Goal: Task Accomplishment & Management: Manage account settings

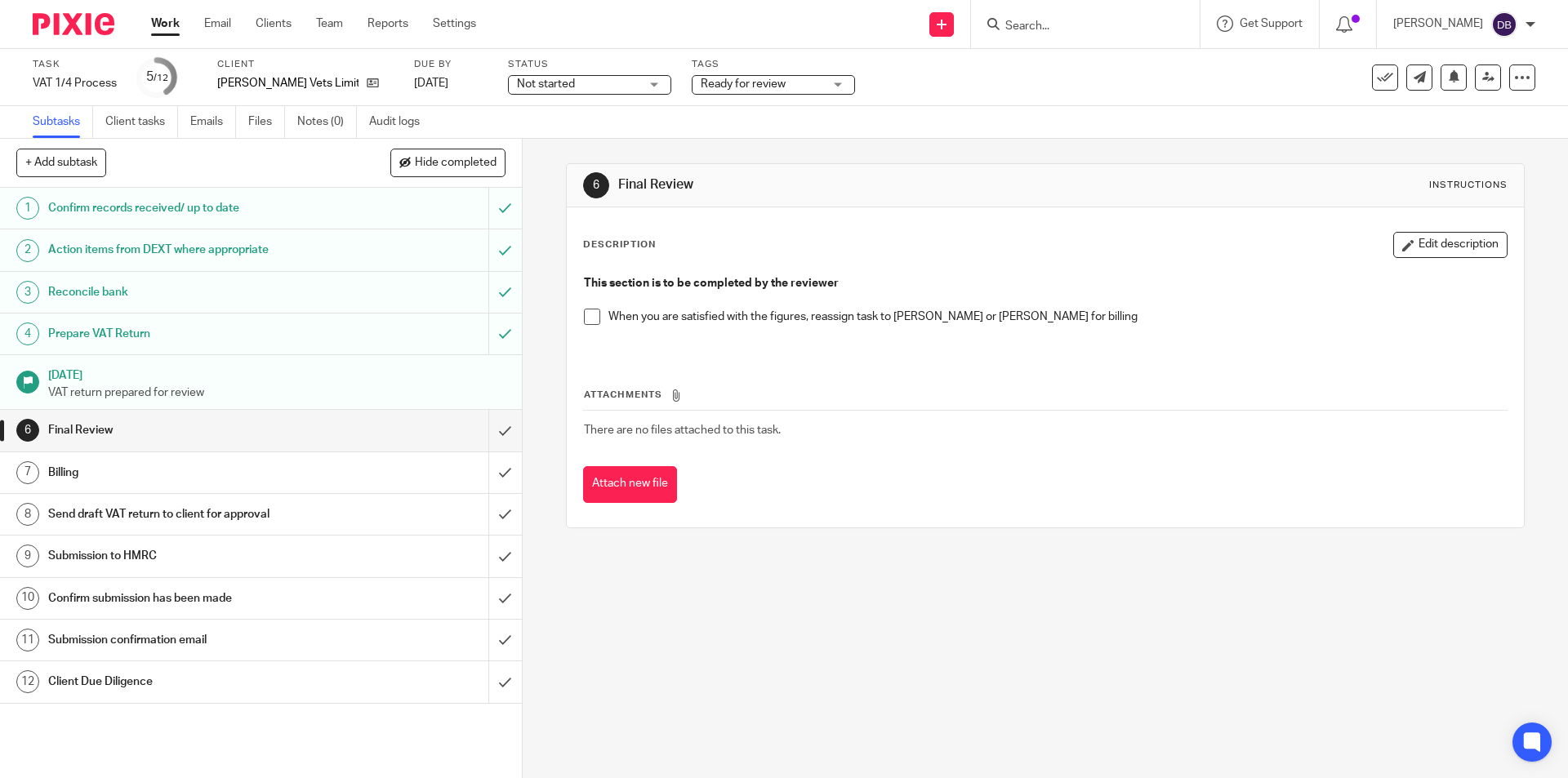
click at [592, 317] on span at bounding box center [592, 316] width 17 height 17
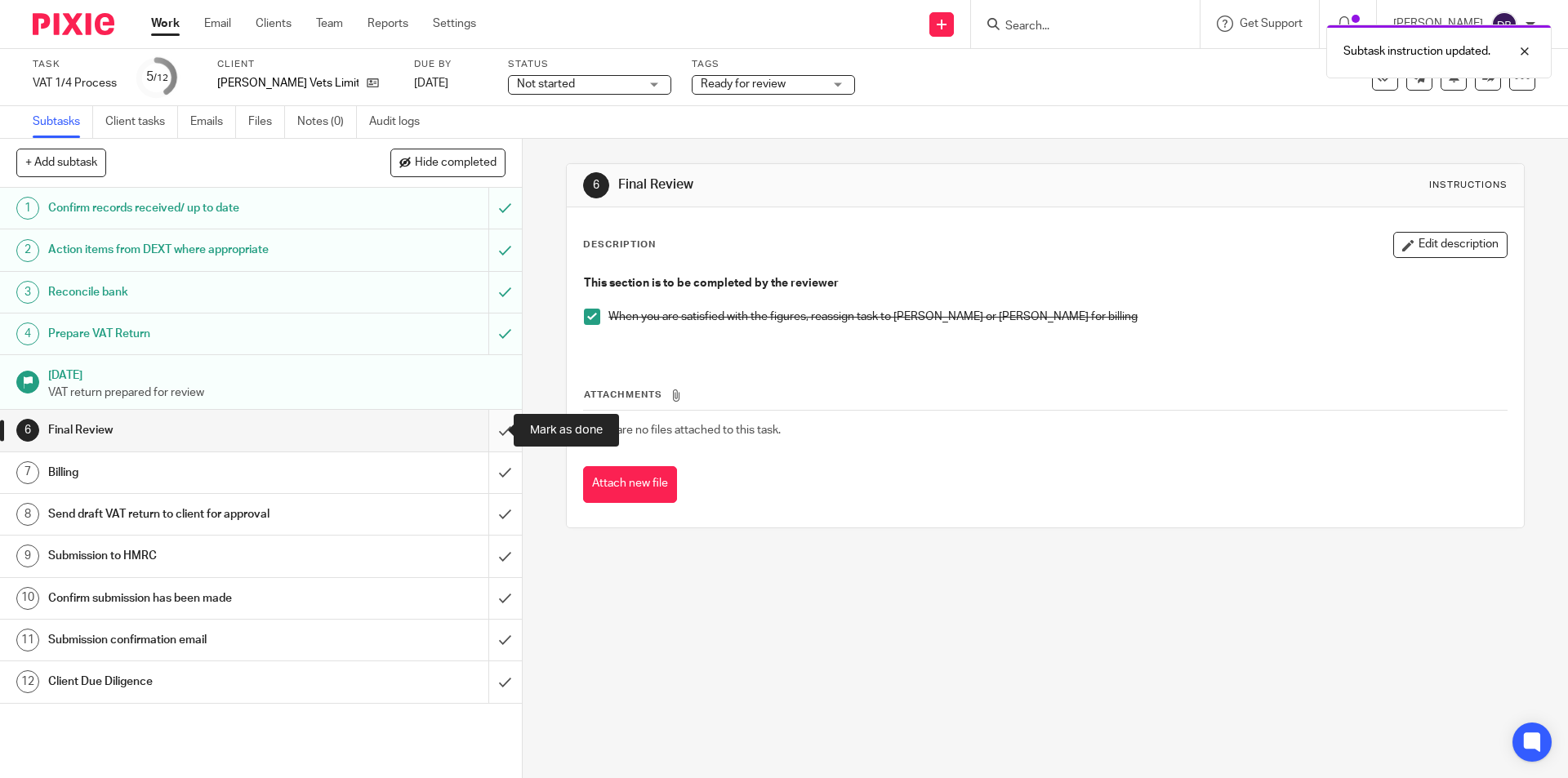
click at [488, 431] on input "submit" at bounding box center [261, 430] width 522 height 41
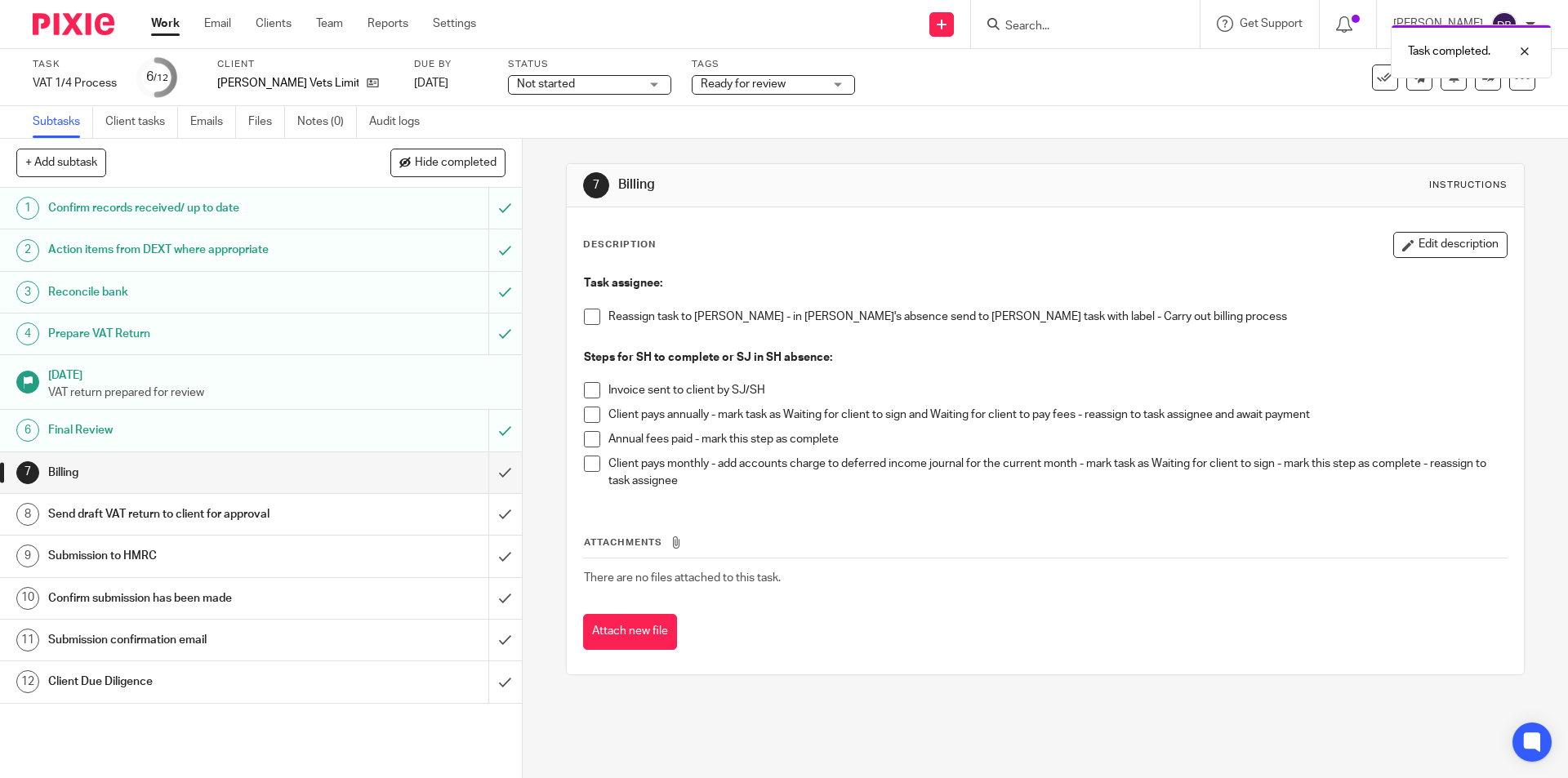
click at [829, 80] on div "Ready for review" at bounding box center [773, 84] width 163 height 19
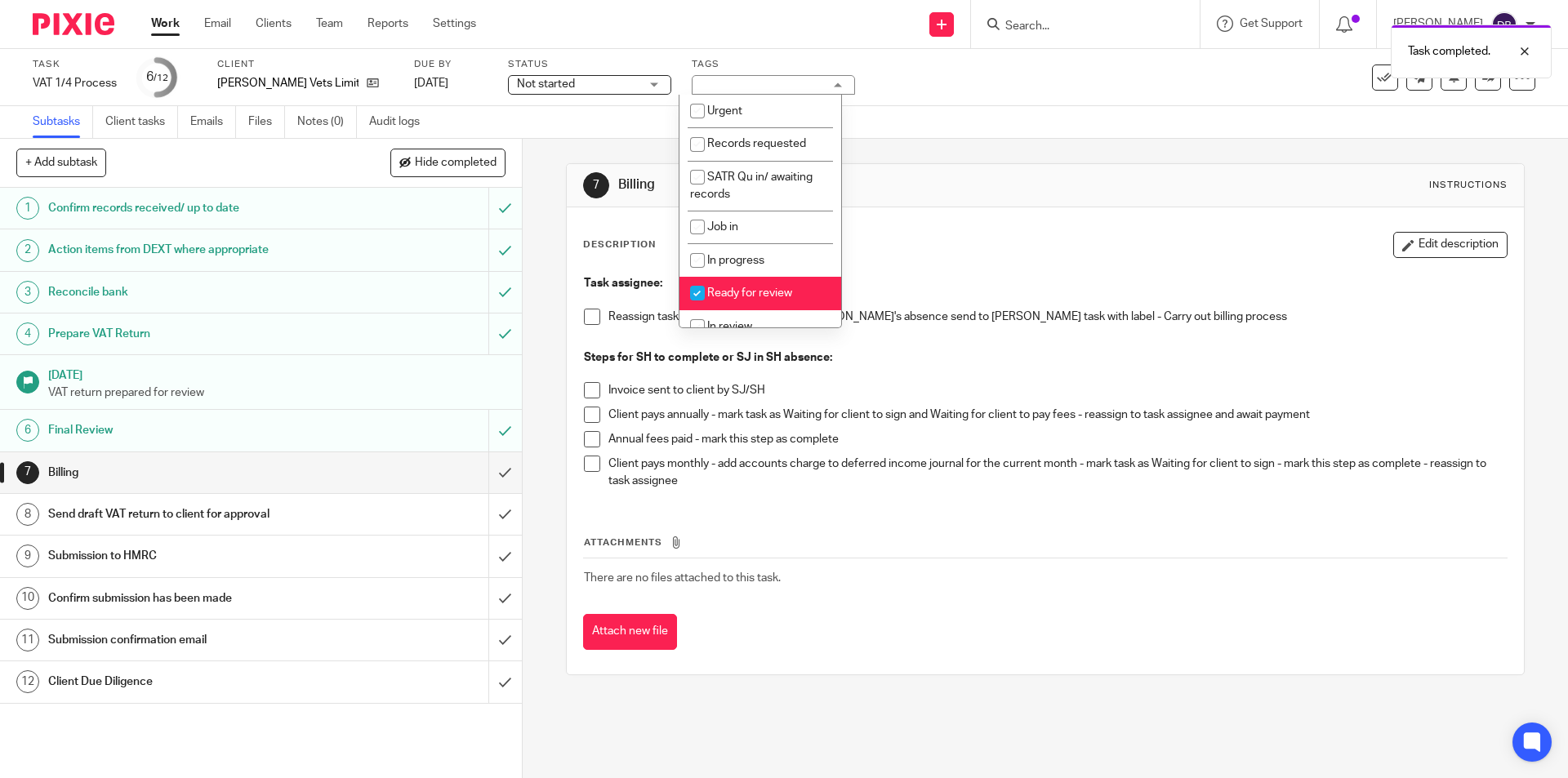
click at [748, 288] on span "Ready for review" at bounding box center [750, 292] width 85 height 11
checkbox input "false"
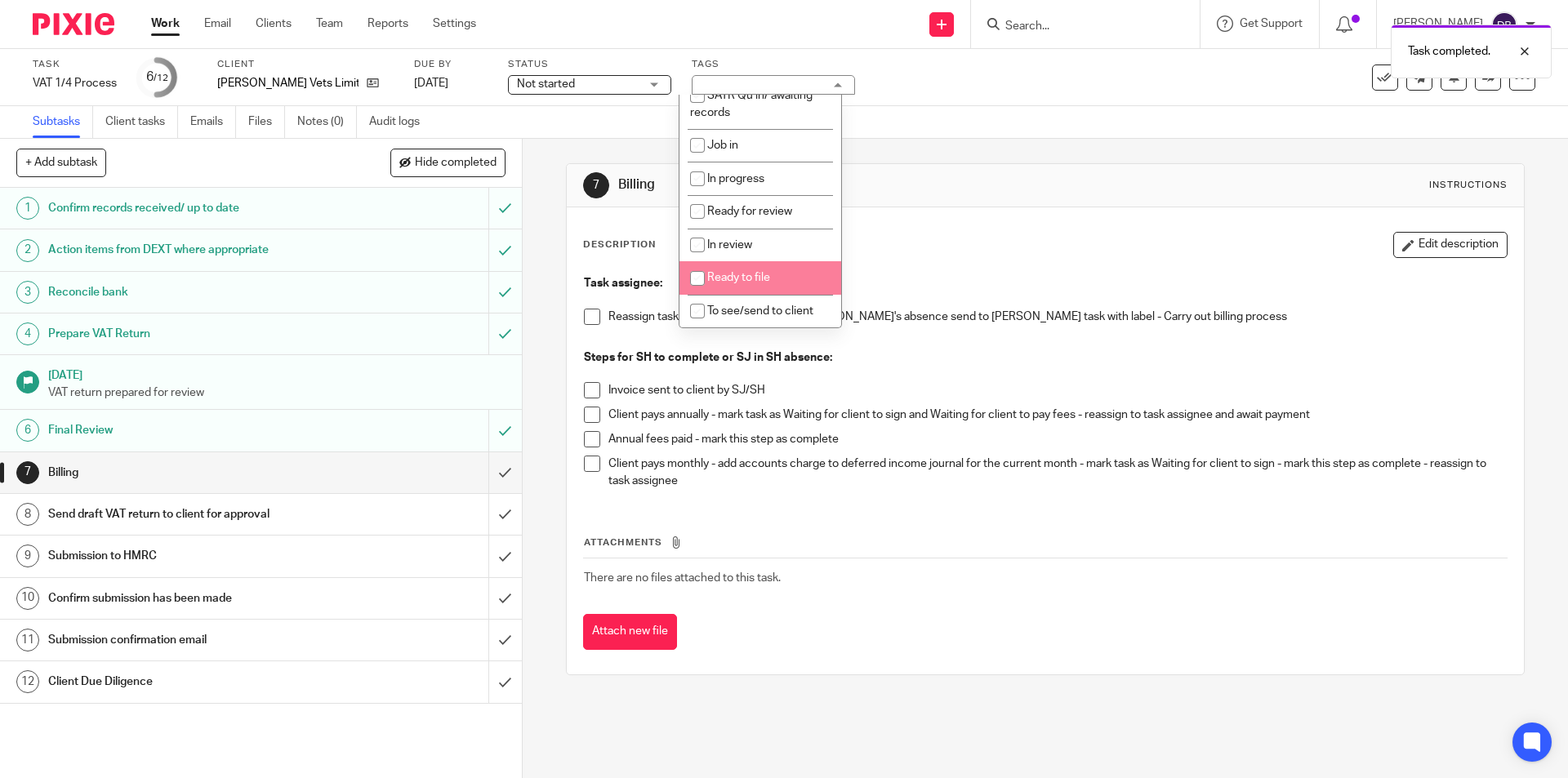
scroll to position [191, 0]
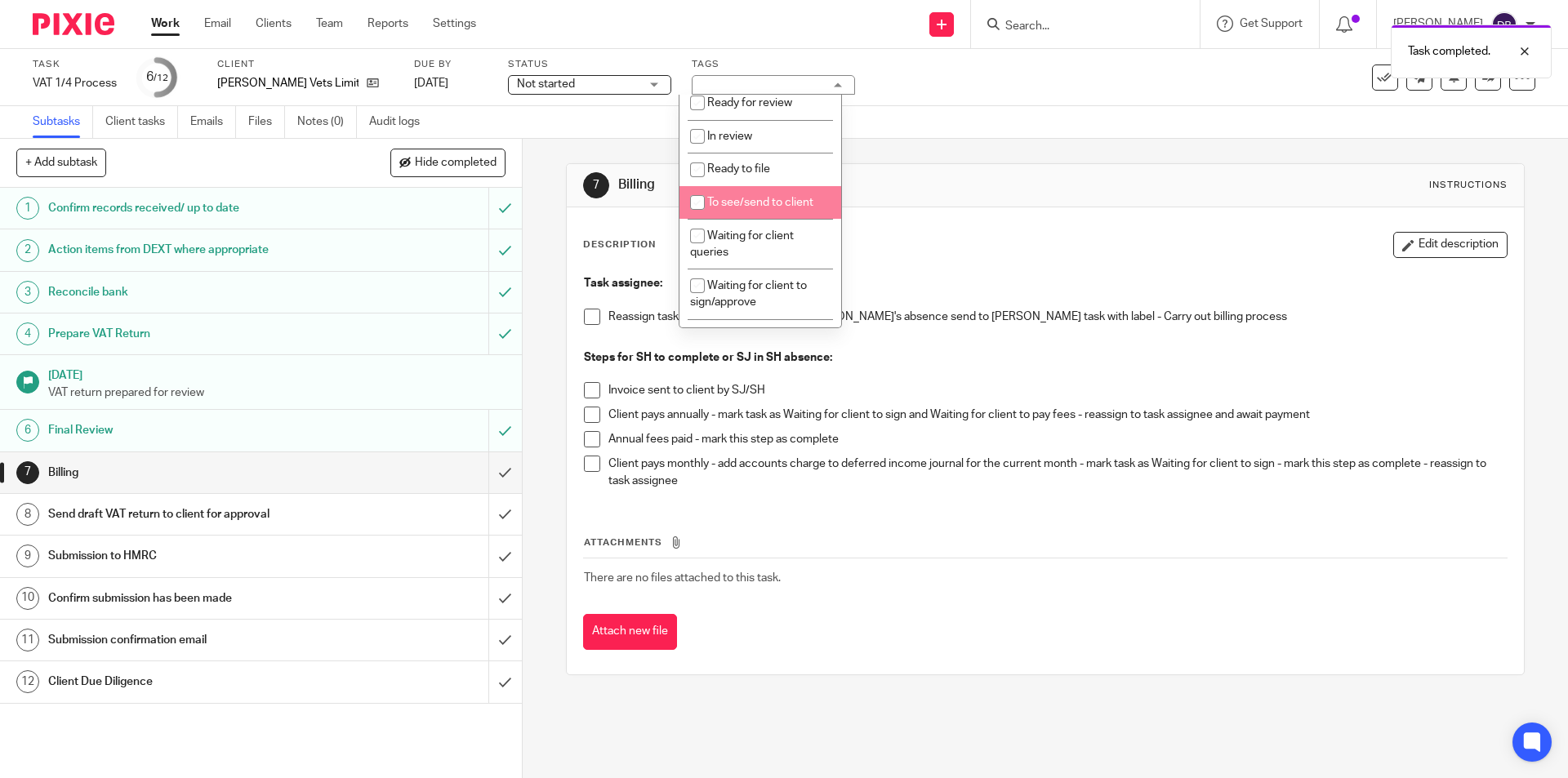
click at [751, 201] on span "To see/send to client" at bounding box center [760, 203] width 106 height 11
checkbox input "true"
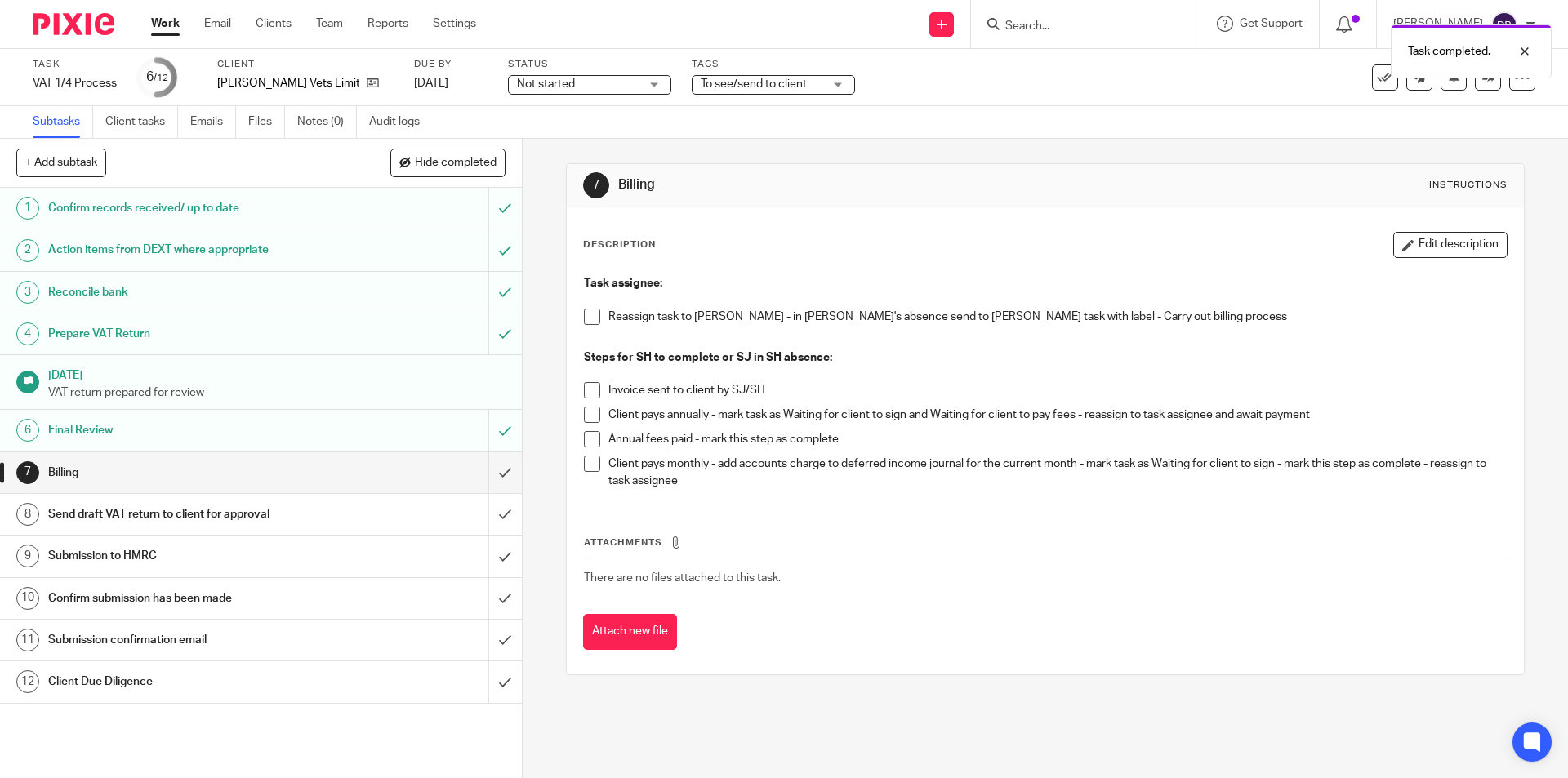
click at [541, 252] on div "7 Billing Instructions Description Edit description Task assignee: Reassign tas…" at bounding box center [1045, 458] width 1045 height 639
click at [613, 79] on span "Not started" at bounding box center [578, 84] width 122 height 18
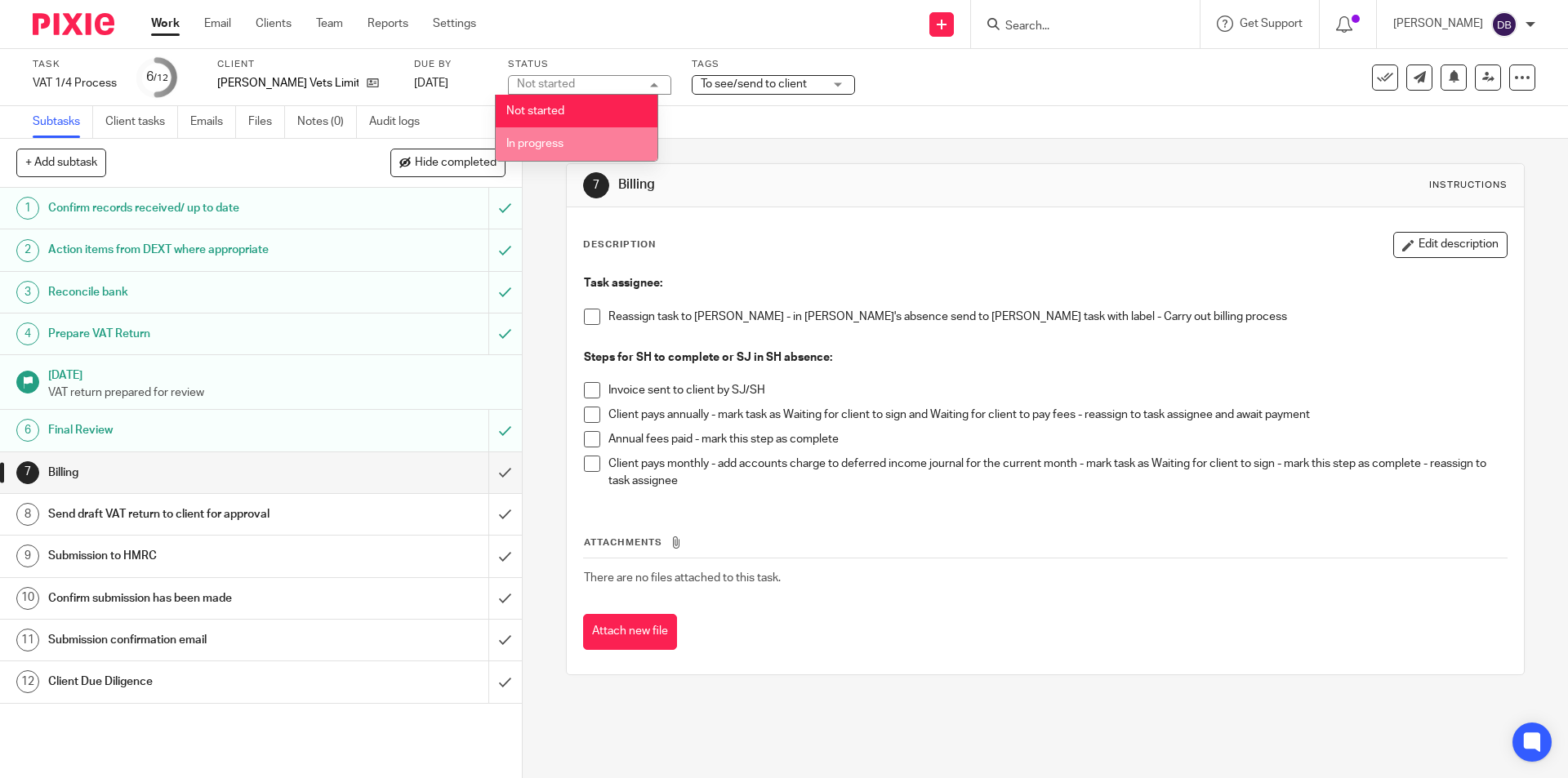
click at [578, 132] on li "In progress" at bounding box center [576, 144] width 162 height 33
click at [540, 225] on div "7 Billing Instructions Description Edit description Task assignee: Reassign tas…" at bounding box center [1045, 458] width 1045 height 639
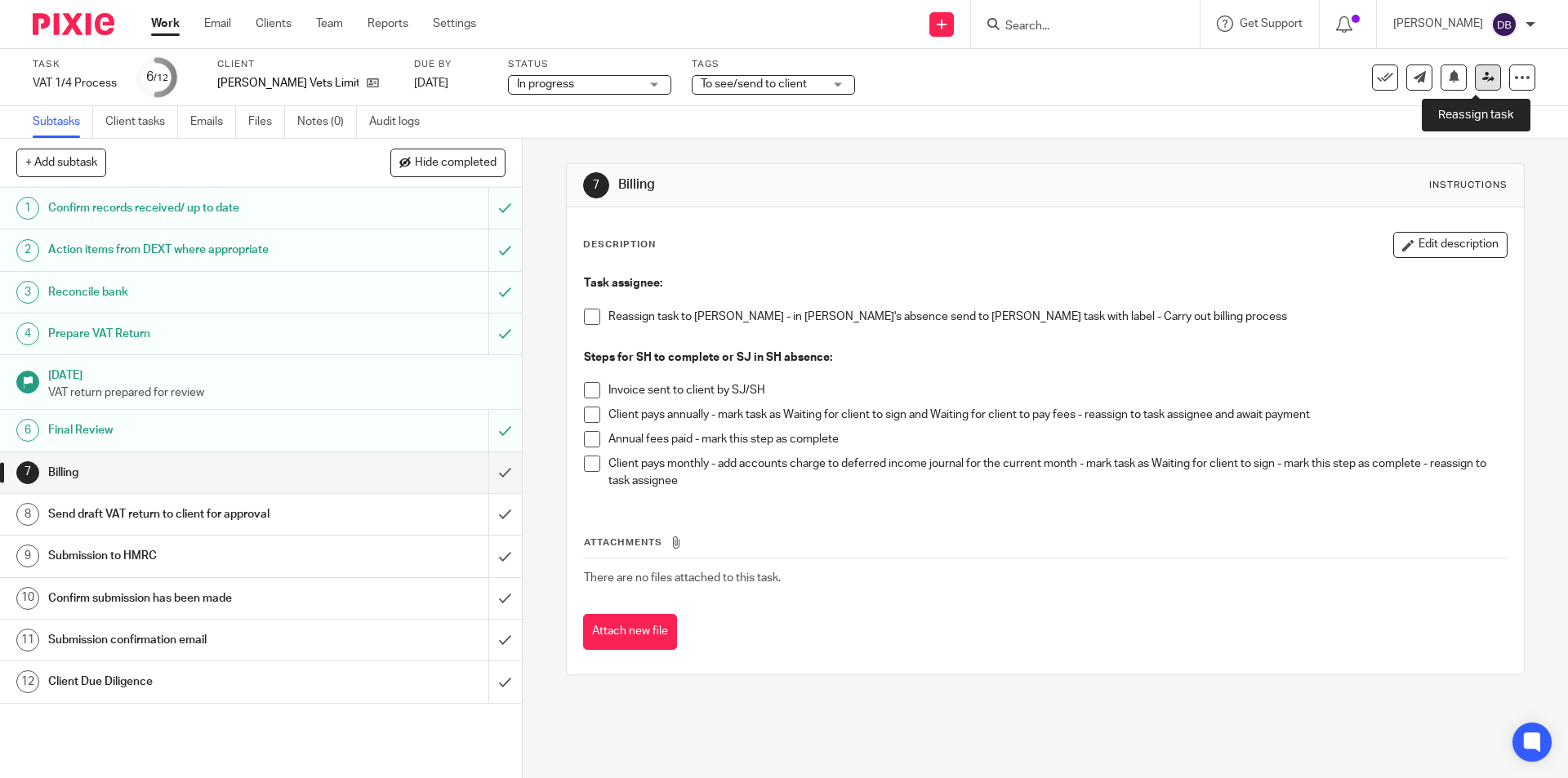
click at [1482, 73] on icon at bounding box center [1487, 77] width 12 height 12
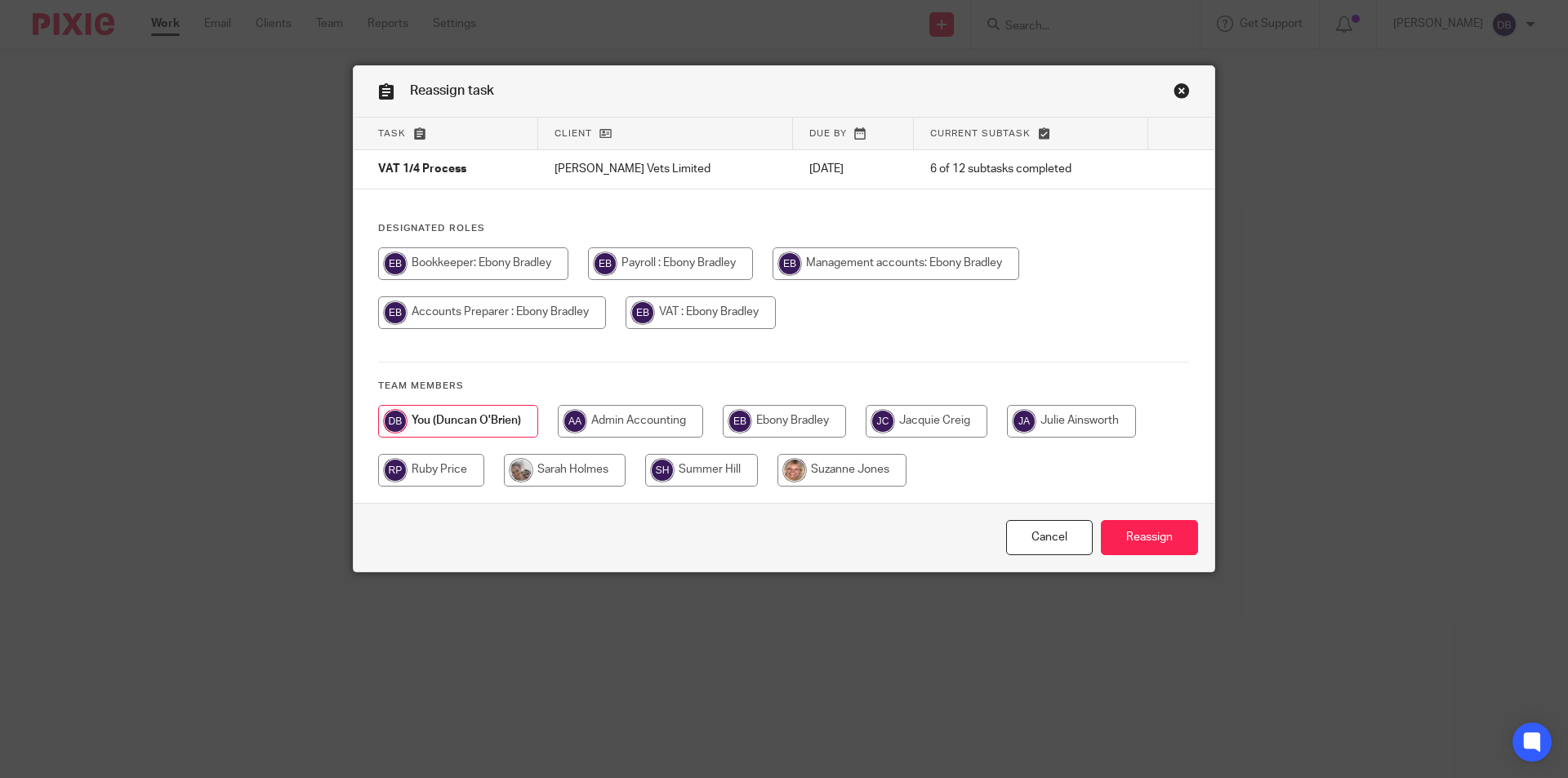
click at [765, 408] on input "radio" at bounding box center [784, 421] width 123 height 32
radio input "true"
click at [1024, 529] on link "Cancel" at bounding box center [1050, 537] width 87 height 35
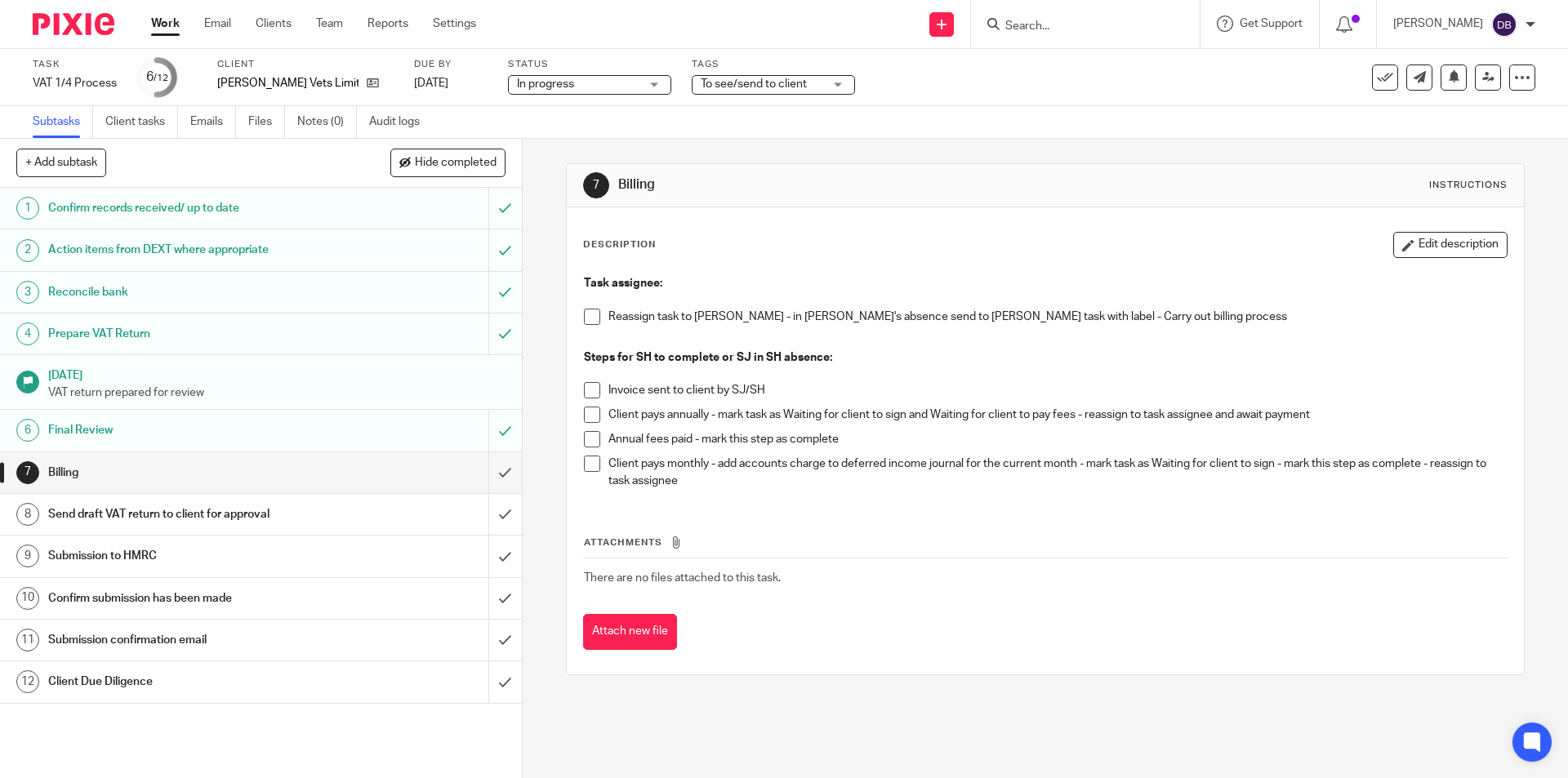
click at [588, 310] on span at bounding box center [592, 316] width 17 height 17
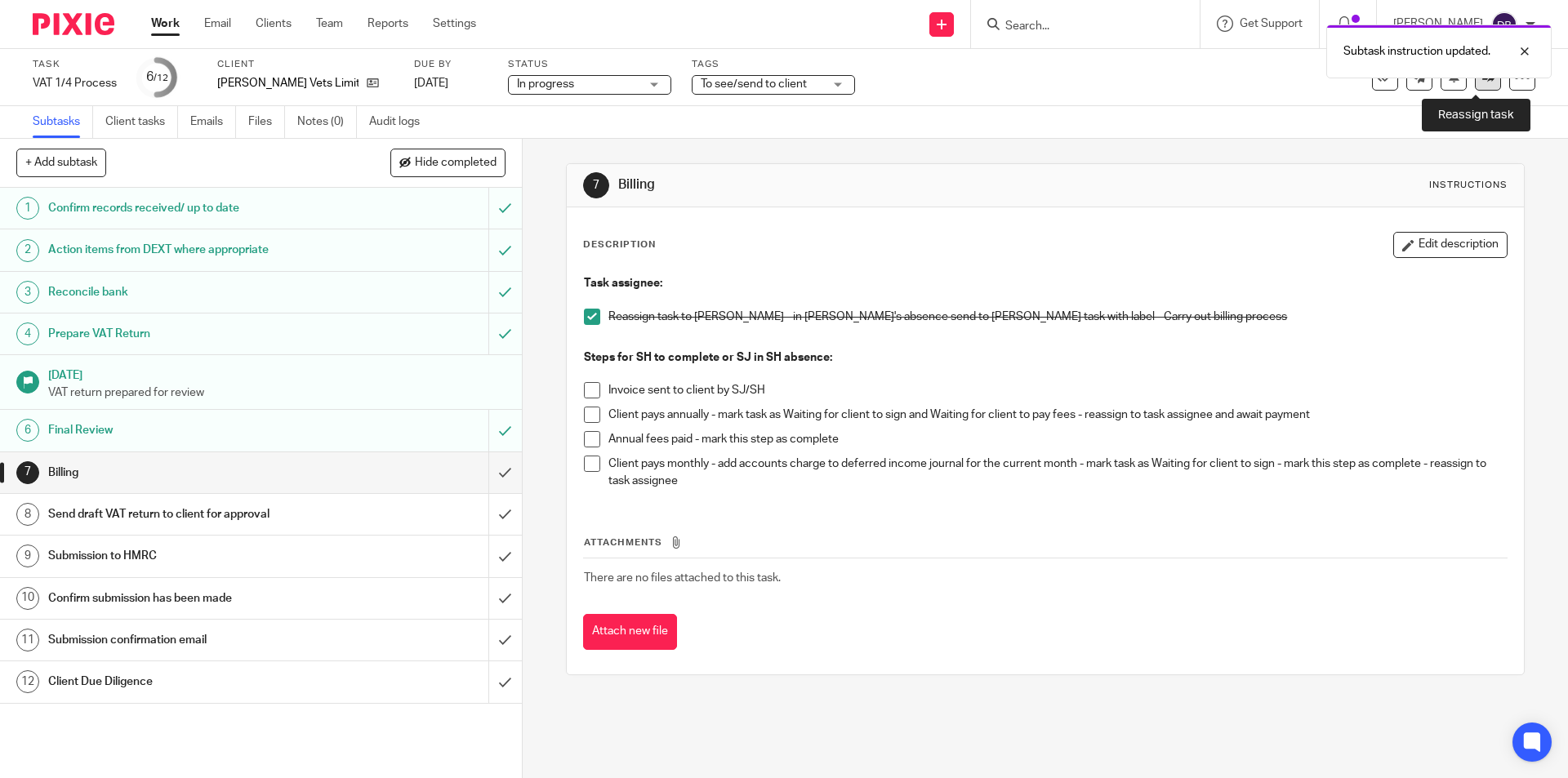
click at [1478, 83] on link at bounding box center [1487, 78] width 26 height 26
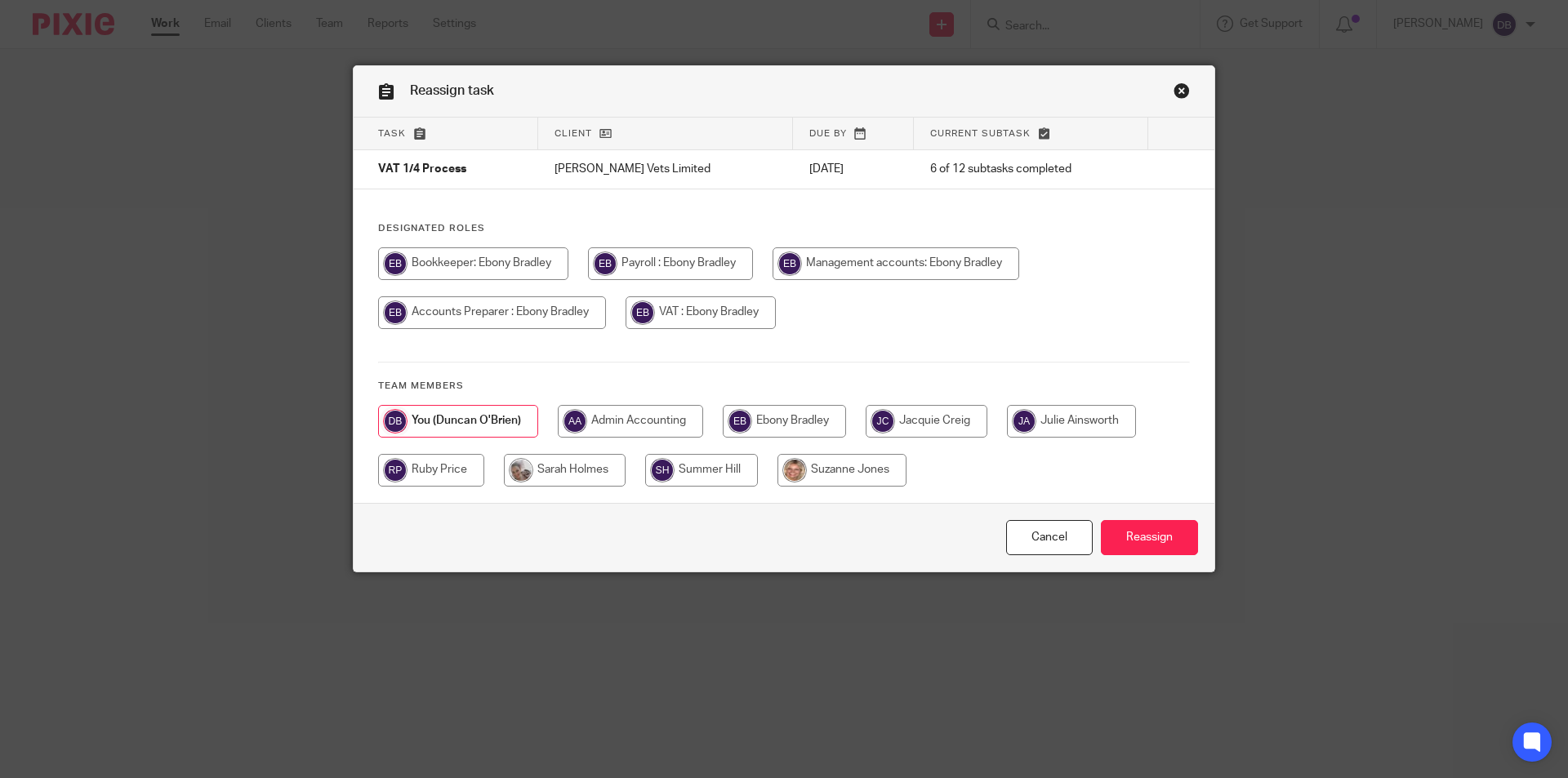
click at [1174, 85] on link "Close this dialog window" at bounding box center [1182, 93] width 17 height 22
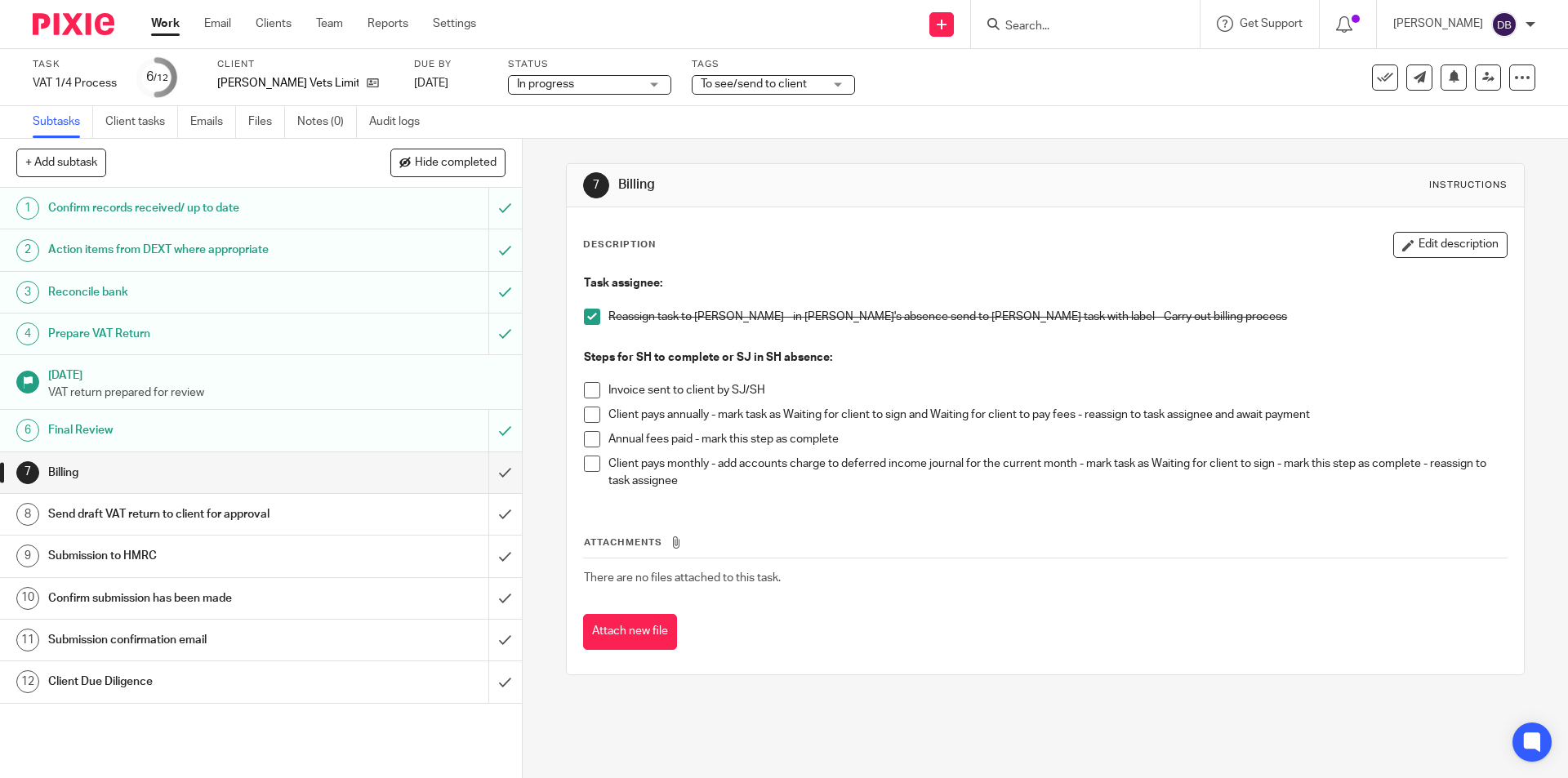
click at [704, 87] on span "To see/send to client" at bounding box center [753, 84] width 106 height 11
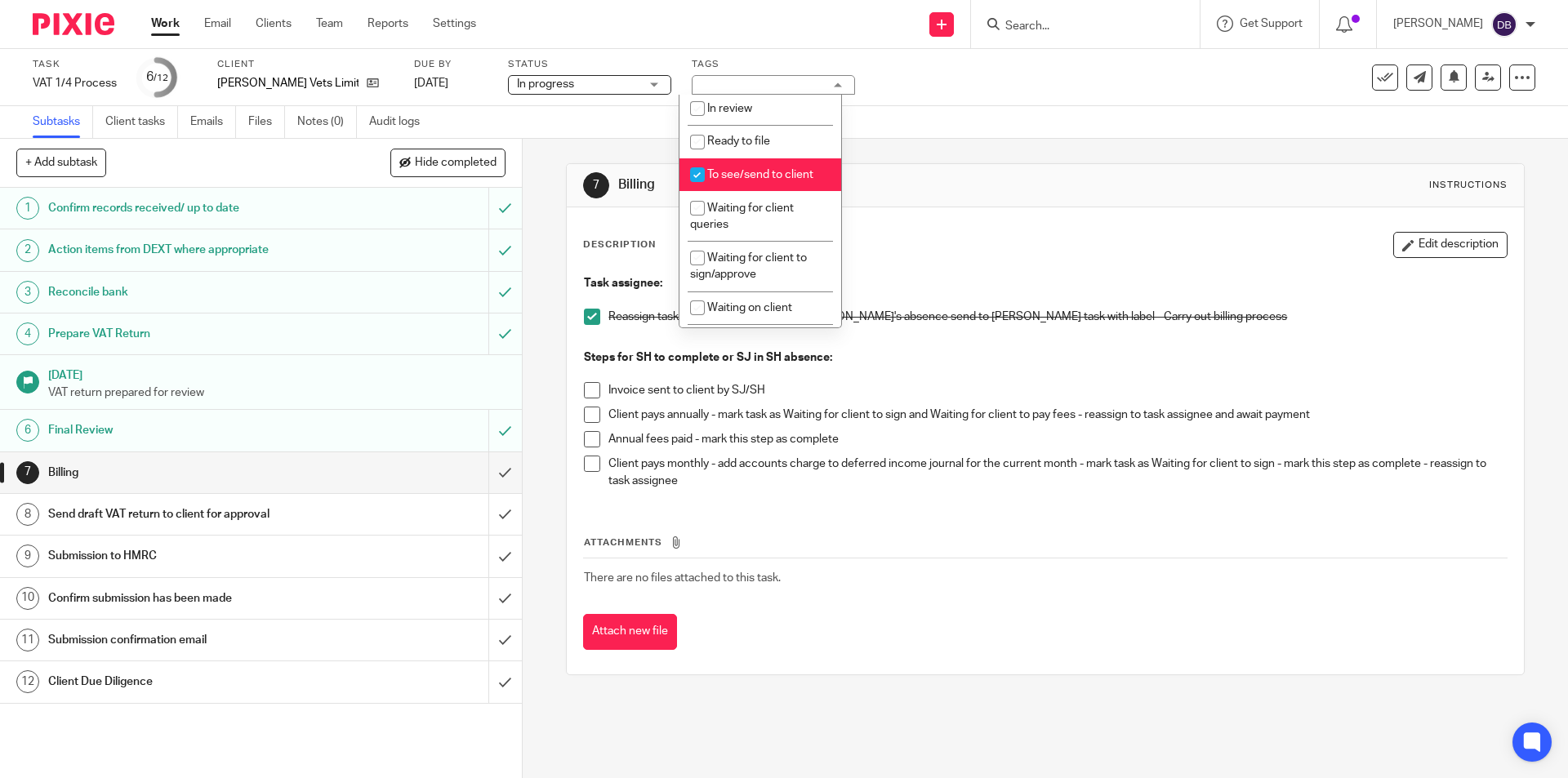
scroll to position [136, 0]
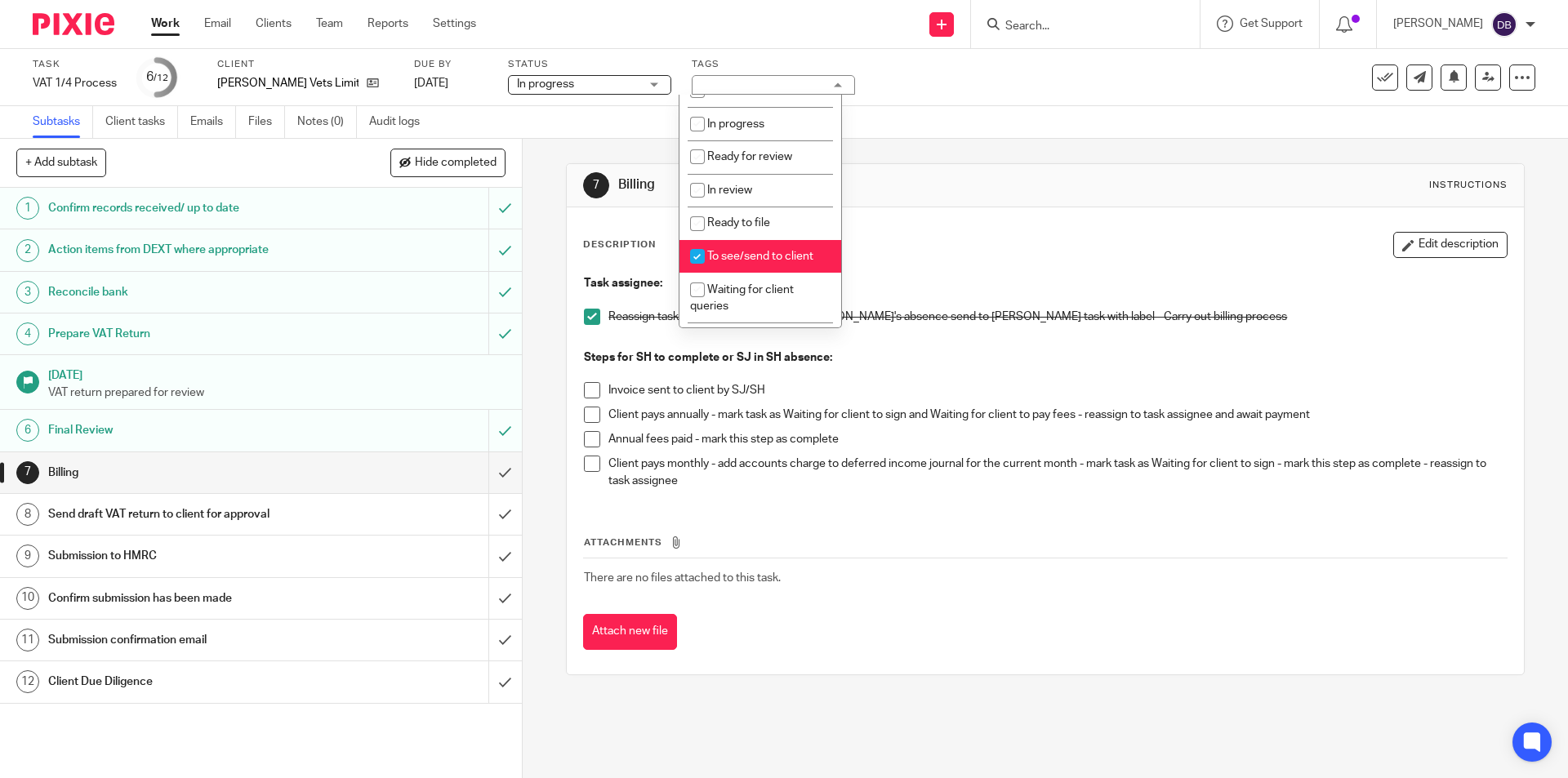
click at [730, 256] on span "To see/send to client" at bounding box center [760, 256] width 106 height 11
checkbox input "false"
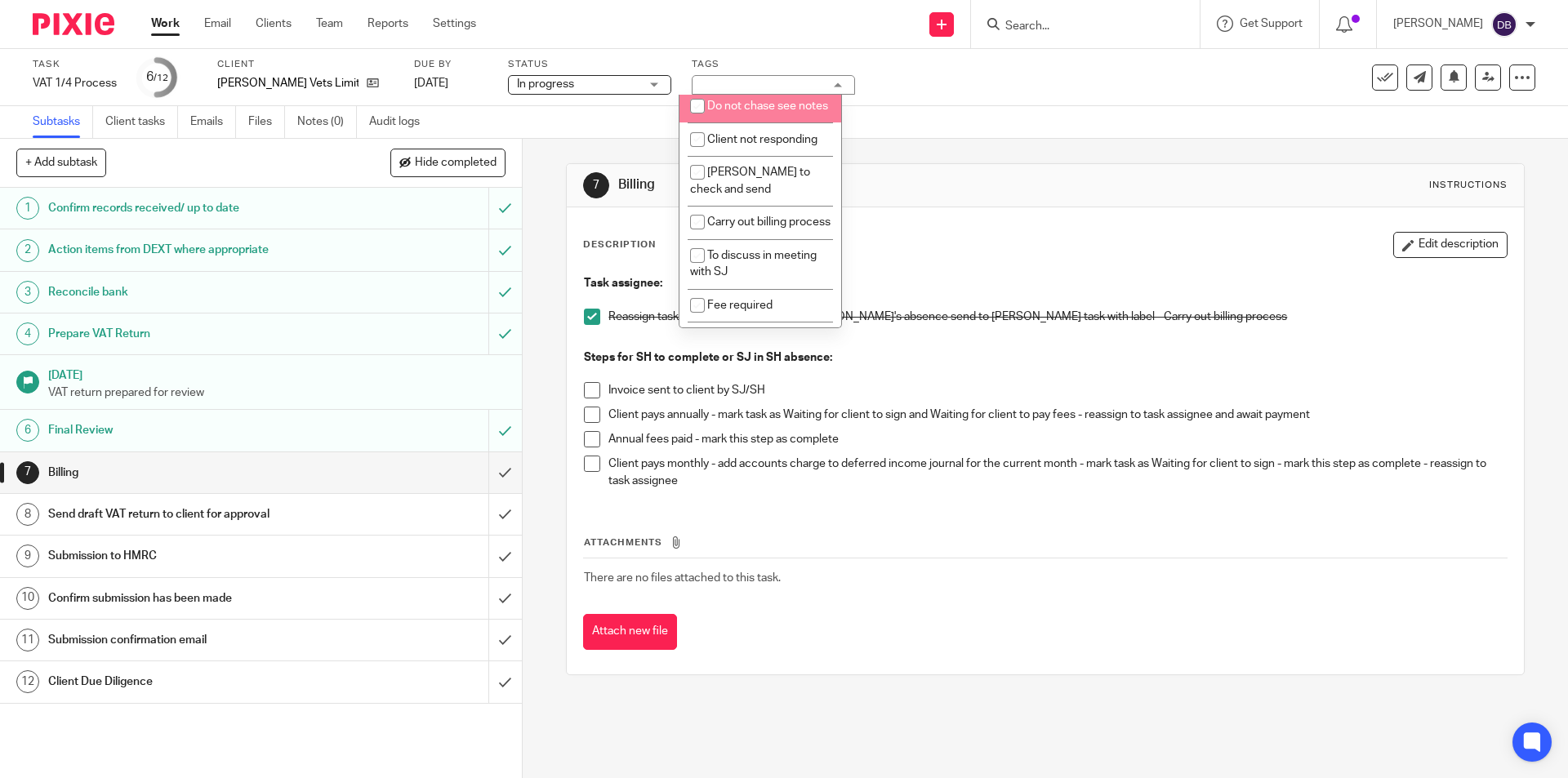
scroll to position [629, 0]
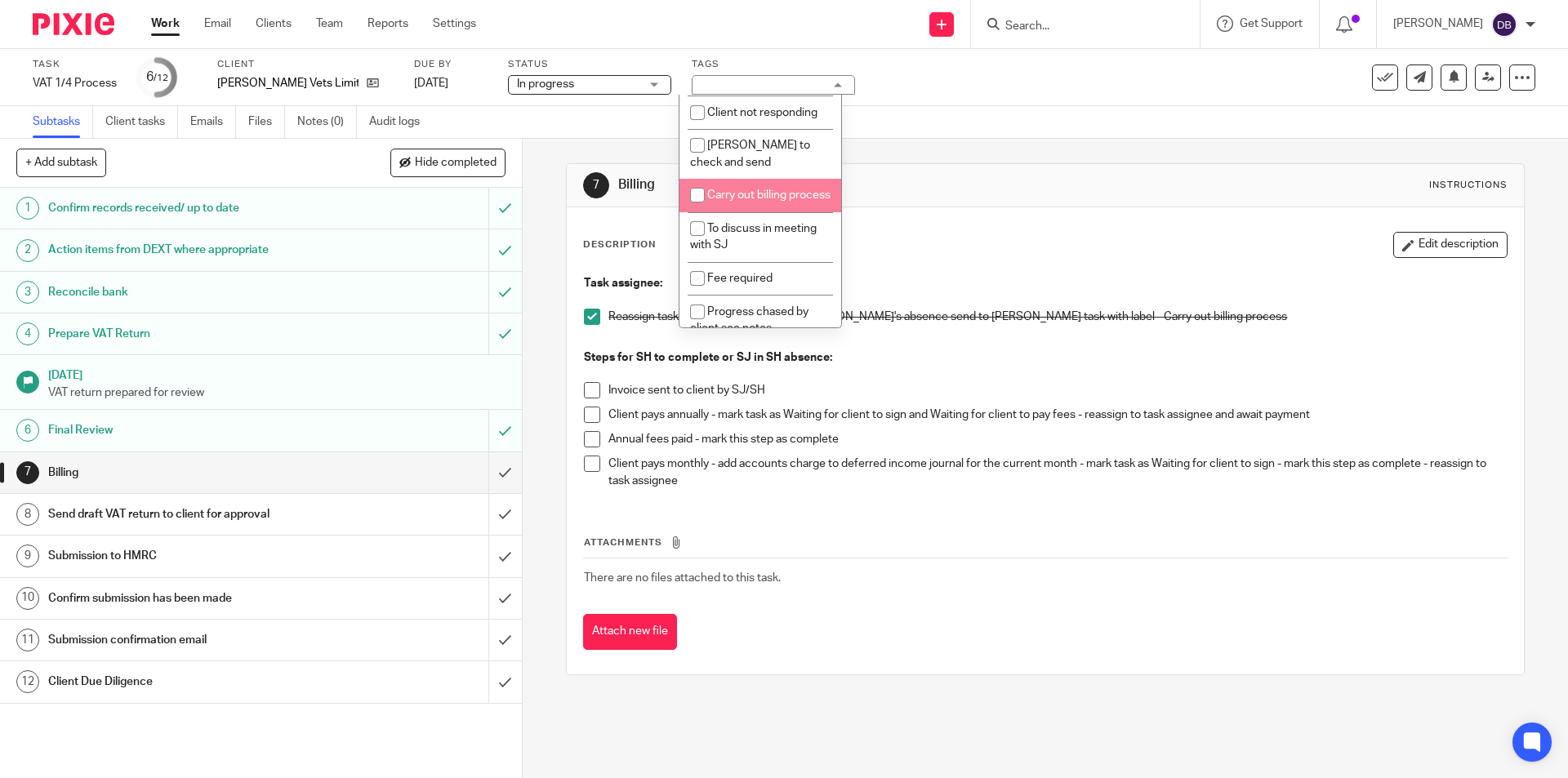
click at [728, 201] on span "Carry out billing process" at bounding box center [768, 195] width 123 height 11
checkbox input "true"
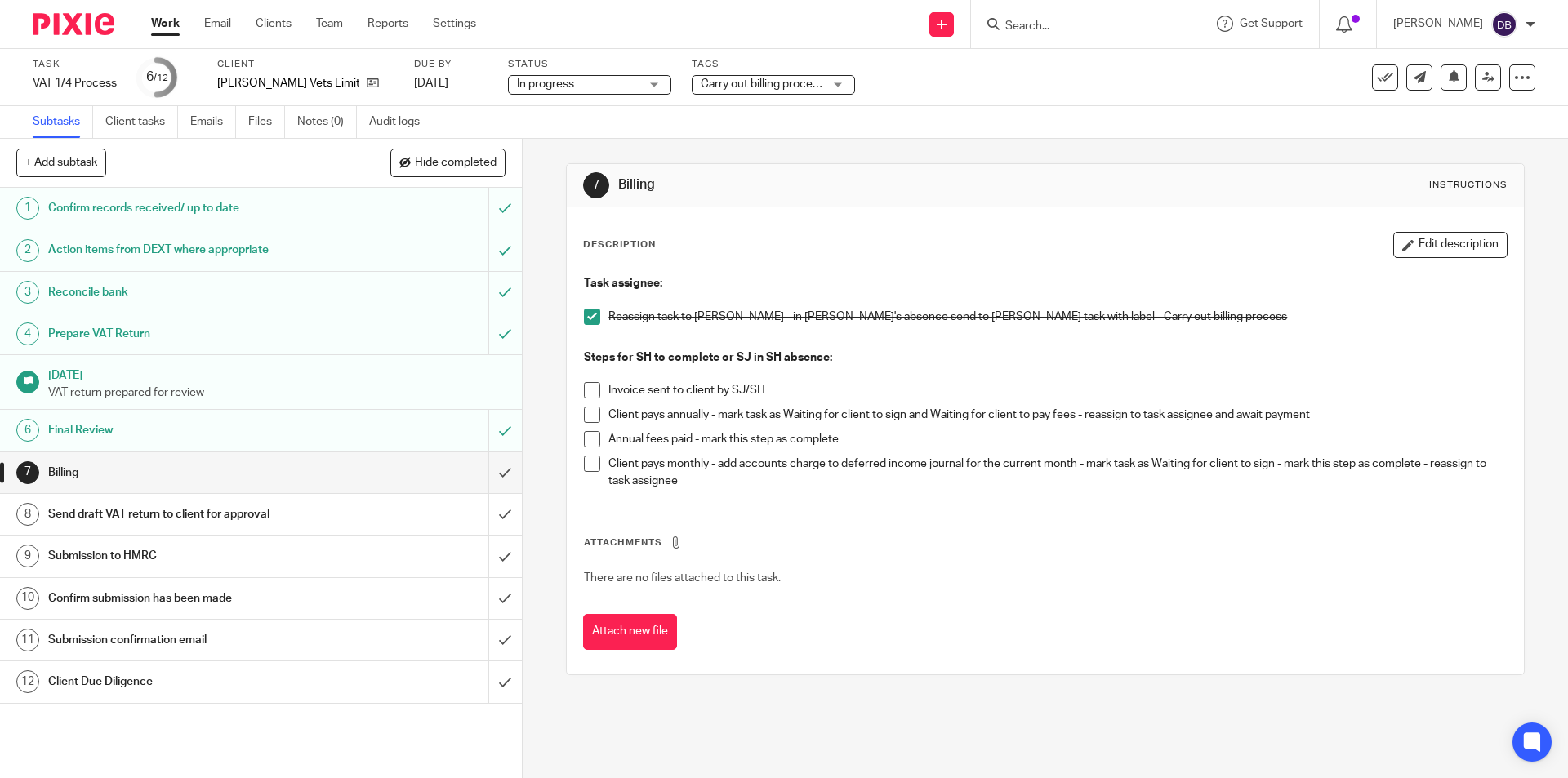
click at [549, 336] on div "7 Billing Instructions Description Edit description Task assignee: Reassign tas…" at bounding box center [1045, 458] width 1045 height 639
click at [1482, 74] on icon at bounding box center [1487, 77] width 12 height 12
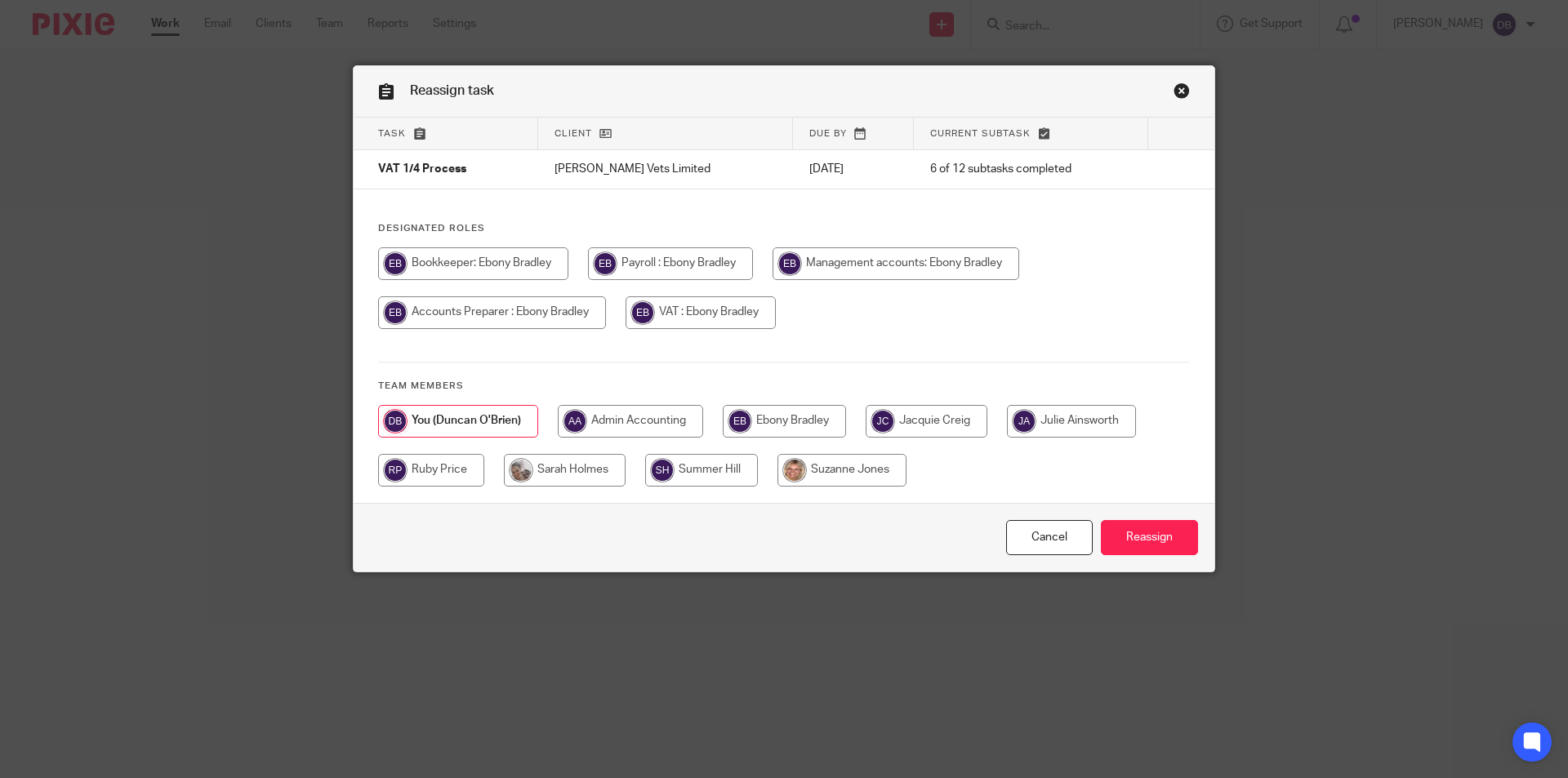
click at [592, 474] on input "radio" at bounding box center [564, 469] width 121 height 32
radio input "true"
click at [1140, 537] on input "Reassign" at bounding box center [1149, 537] width 97 height 35
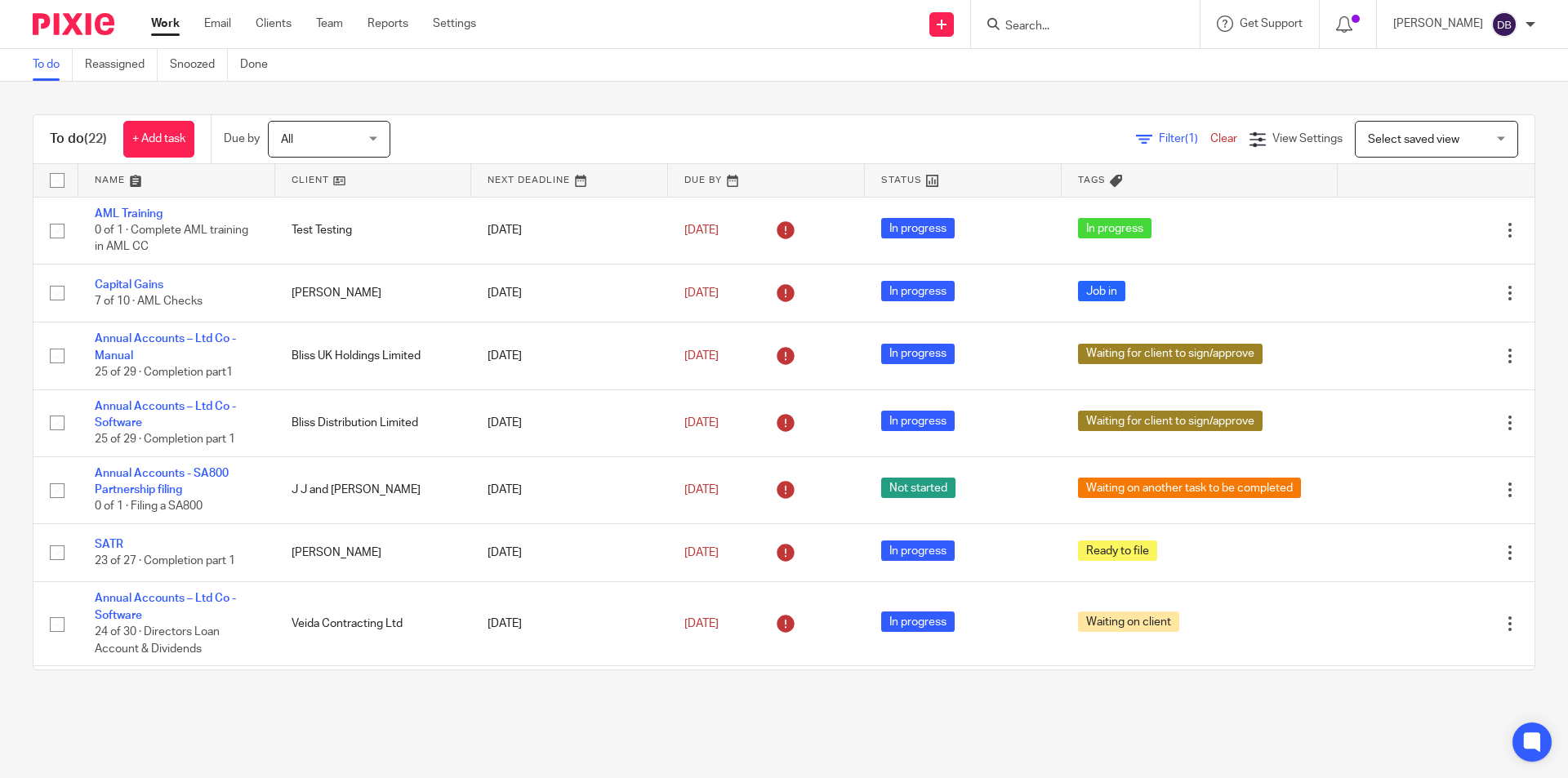
scroll to position [820, 0]
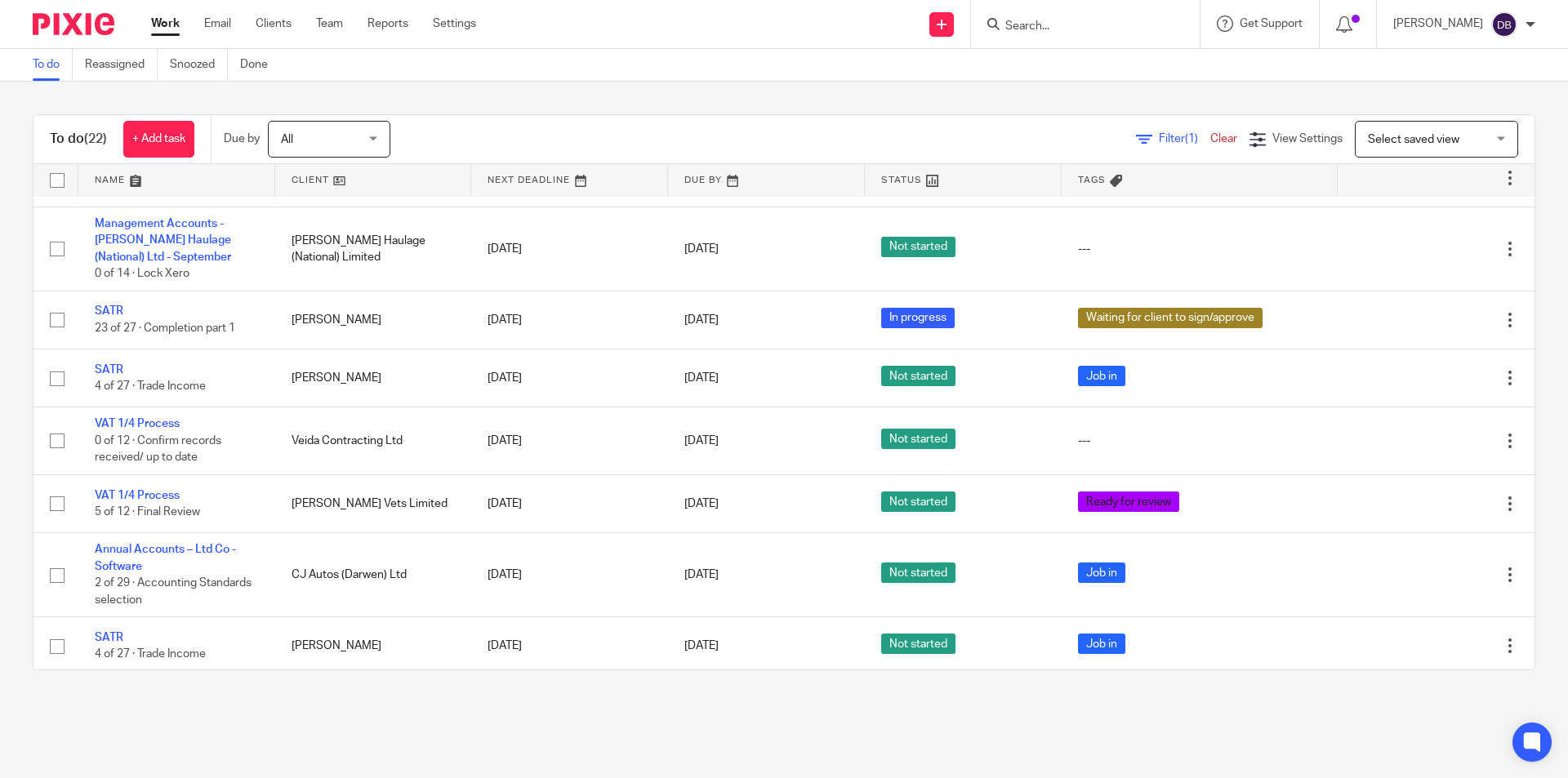
click at [171, 23] on link "Work" at bounding box center [165, 24] width 29 height 17
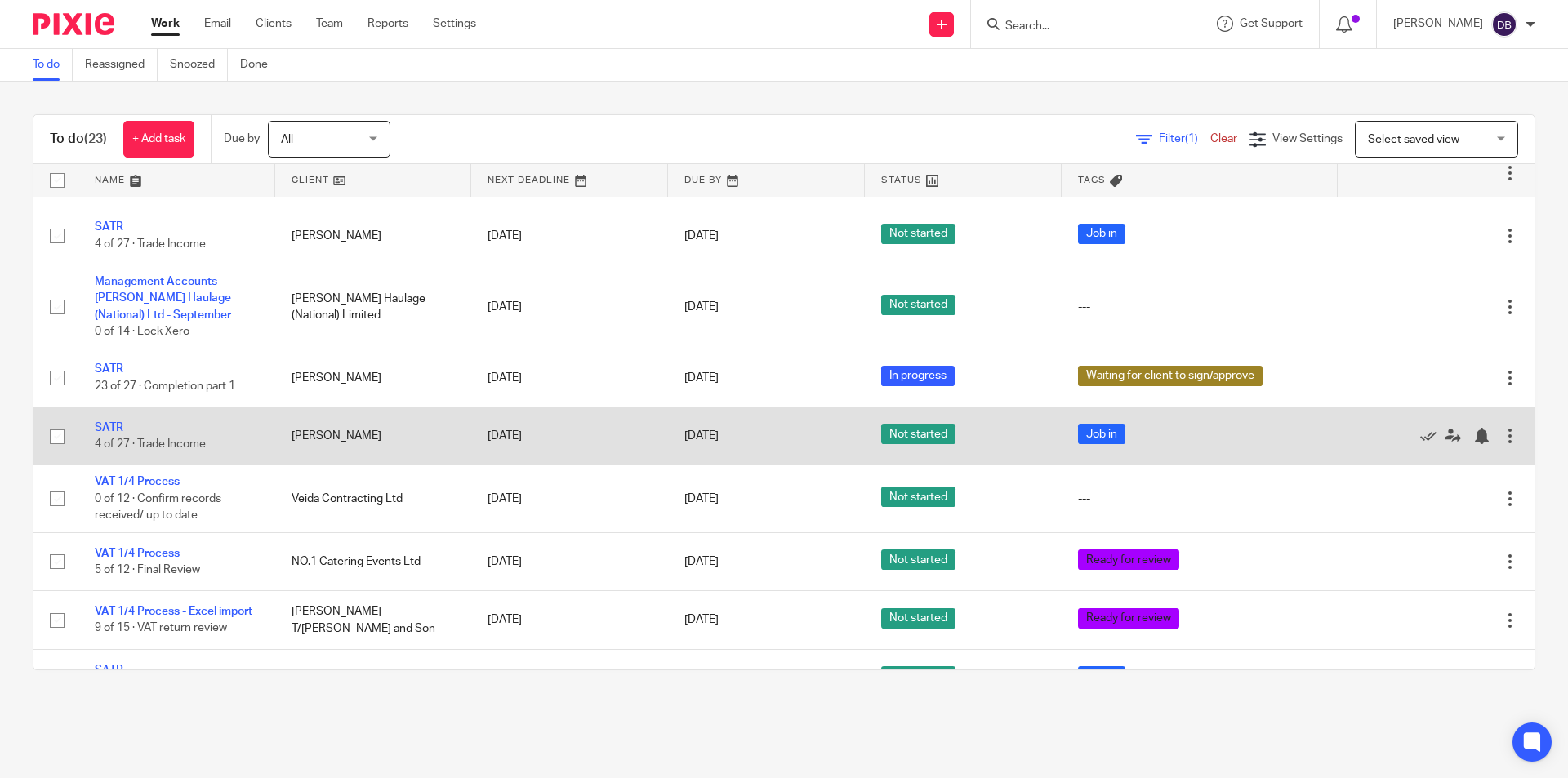
scroll to position [789, 0]
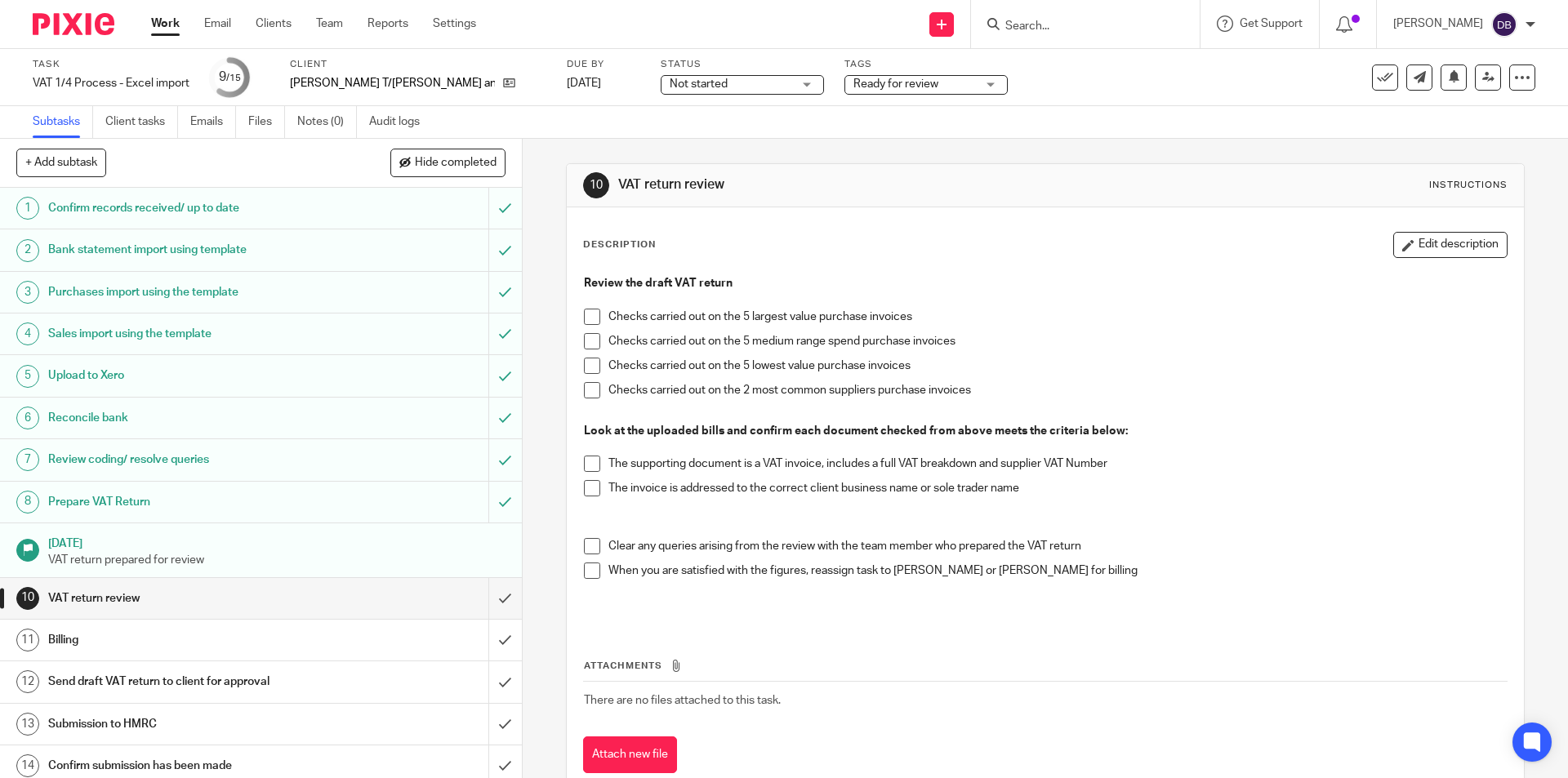
click at [869, 81] on span "Ready for review" at bounding box center [896, 84] width 85 height 11
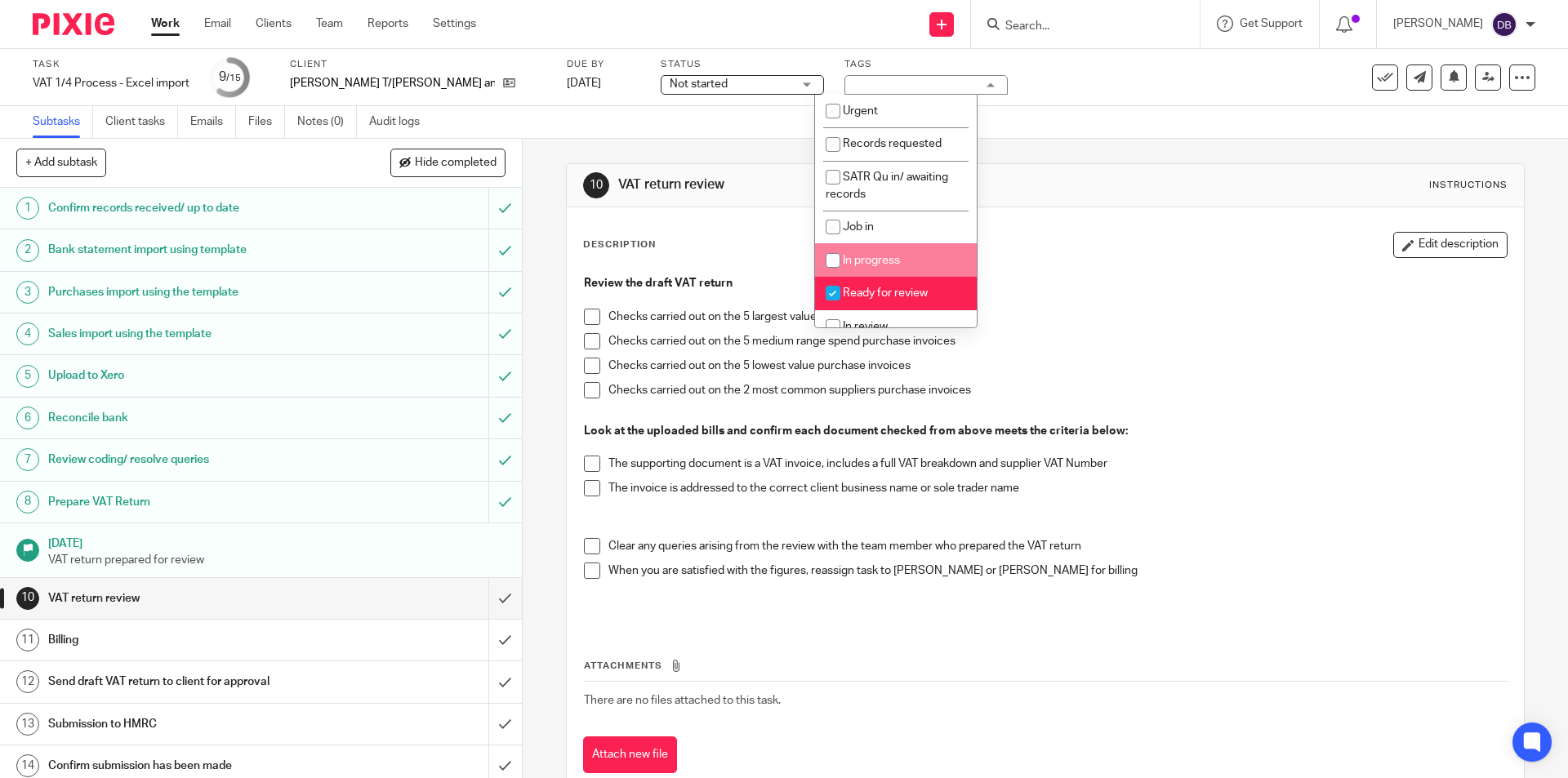
click at [877, 258] on span "In progress" at bounding box center [871, 260] width 57 height 11
click at [878, 247] on li "In progress" at bounding box center [895, 260] width 162 height 33
checkbox input "false"
click at [880, 285] on li "Ready for review" at bounding box center [895, 293] width 162 height 33
checkbox input "false"
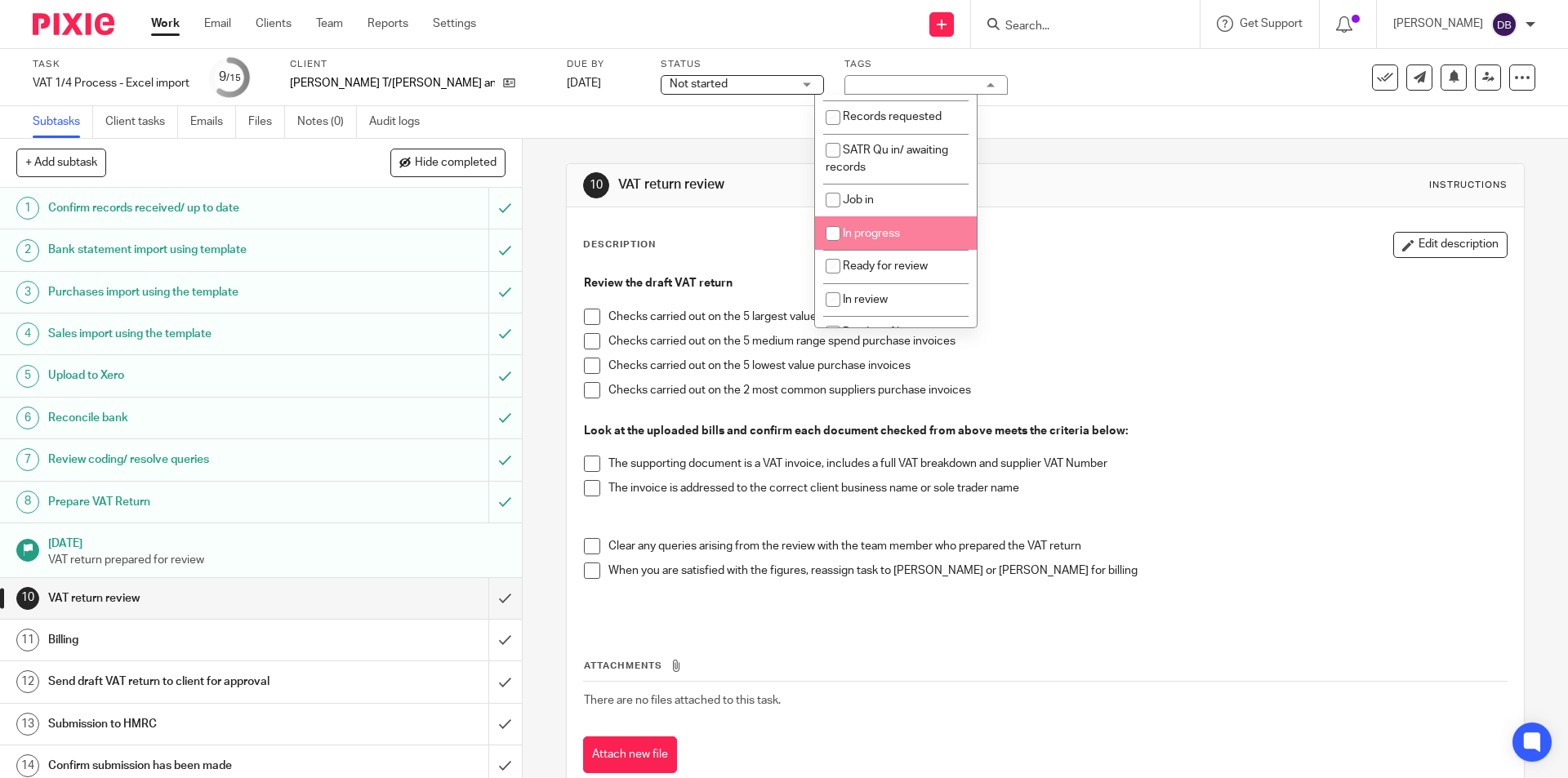
scroll to position [55, 0]
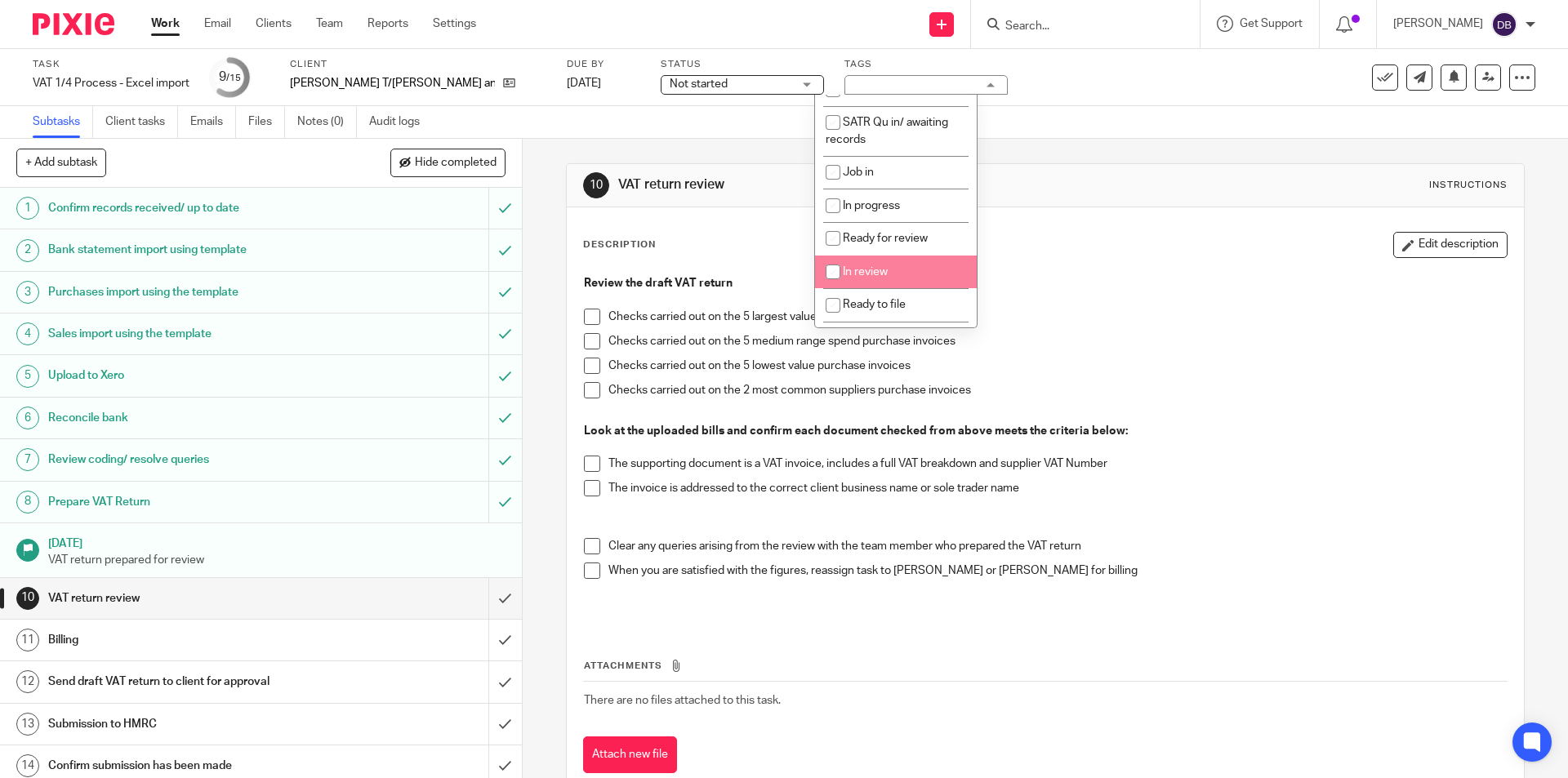
click at [883, 262] on li "In review" at bounding box center [895, 272] width 162 height 33
checkbox input "true"
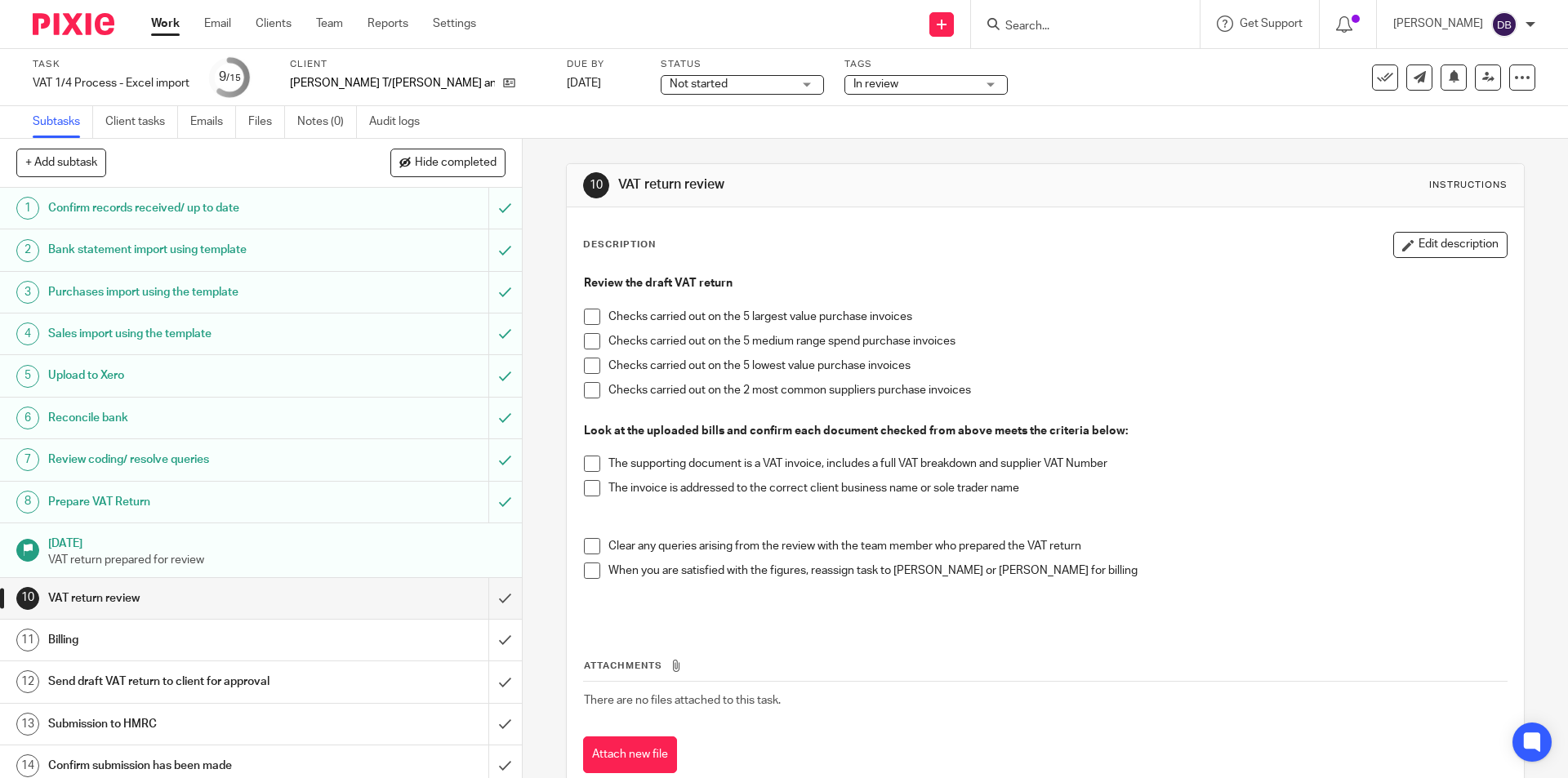
click at [543, 344] on div "10 VAT return review Instructions Description Edit description Review the draft…" at bounding box center [1045, 458] width 1045 height 639
click at [749, 83] on span "Not started" at bounding box center [730, 84] width 122 height 18
click at [675, 145] on span "In progress" at bounding box center [670, 143] width 57 height 11
click at [214, 495] on h1 "Prepare VAT Return" at bounding box center [189, 501] width 282 height 24
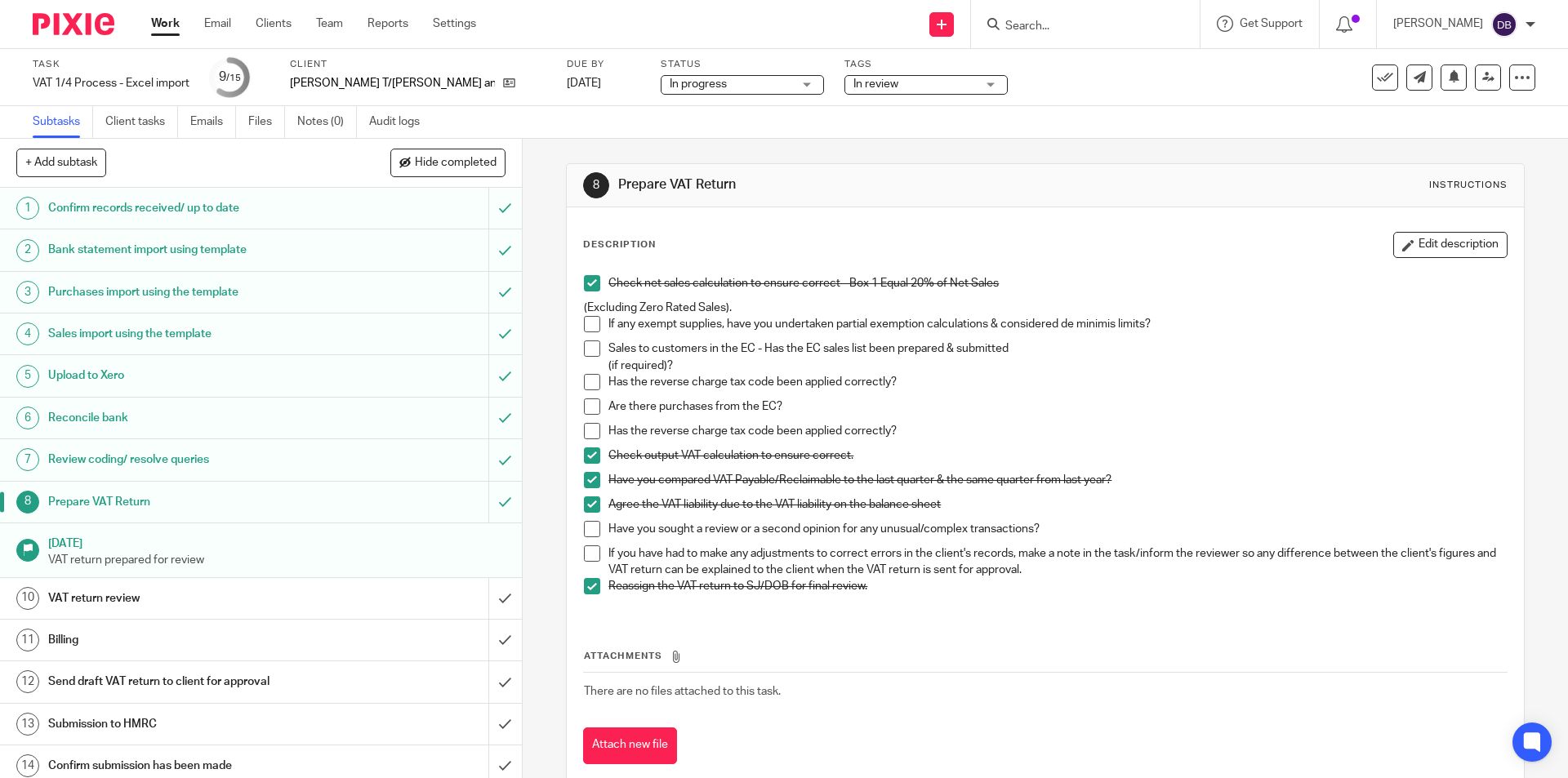
click at [207, 595] on h1 "VAT return review" at bounding box center [189, 598] width 282 height 24
